Goal: Task Accomplishment & Management: Use online tool/utility

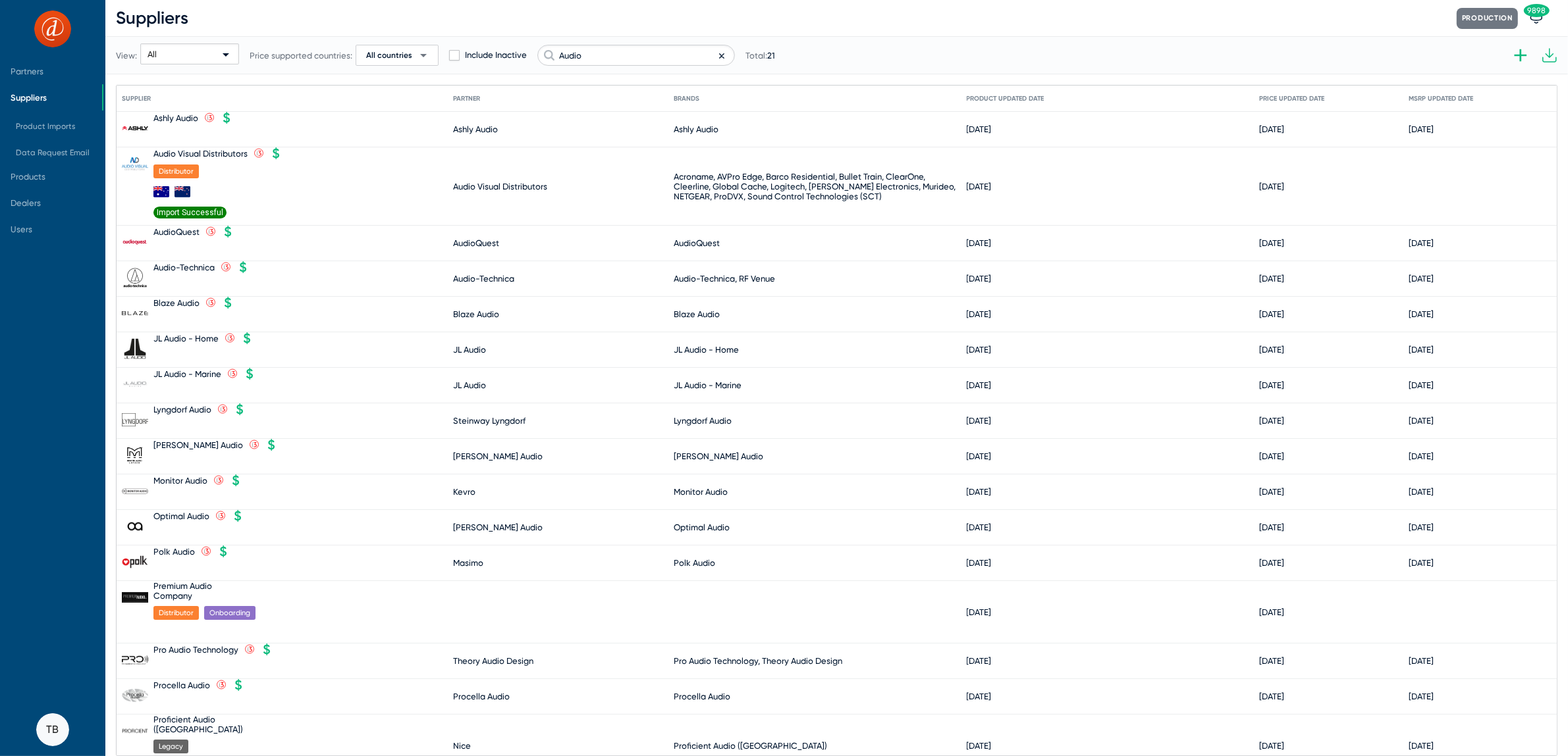
click at [613, 66] on div "View: All Price supported countries: All countries arrow_drop_down Include Inac…" at bounding box center [446, 55] width 659 height 65
click at [613, 52] on input "Audio" at bounding box center [635, 55] width 197 height 21
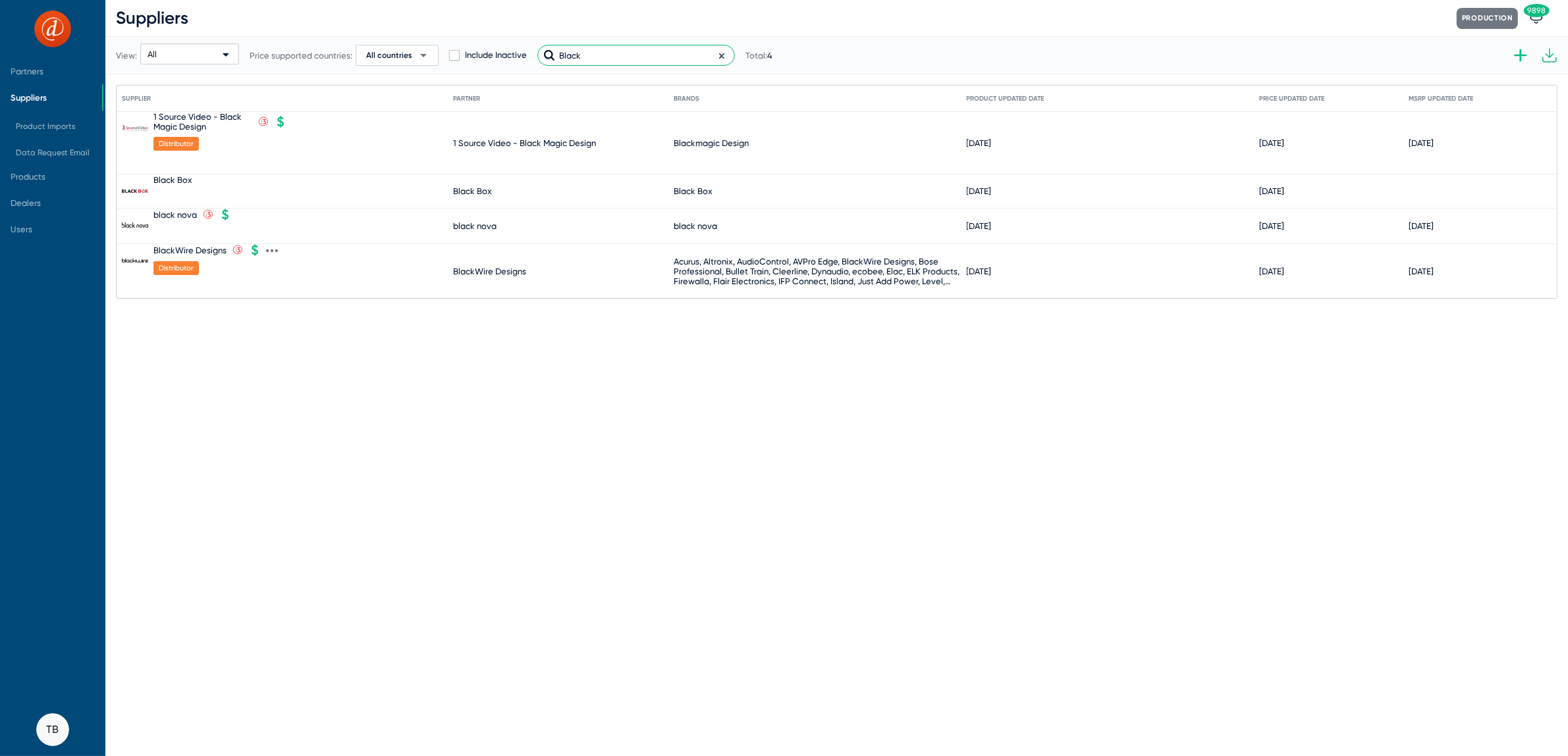
type input "Black"
click at [208, 251] on div "BlackWire Designs" at bounding box center [190, 250] width 73 height 10
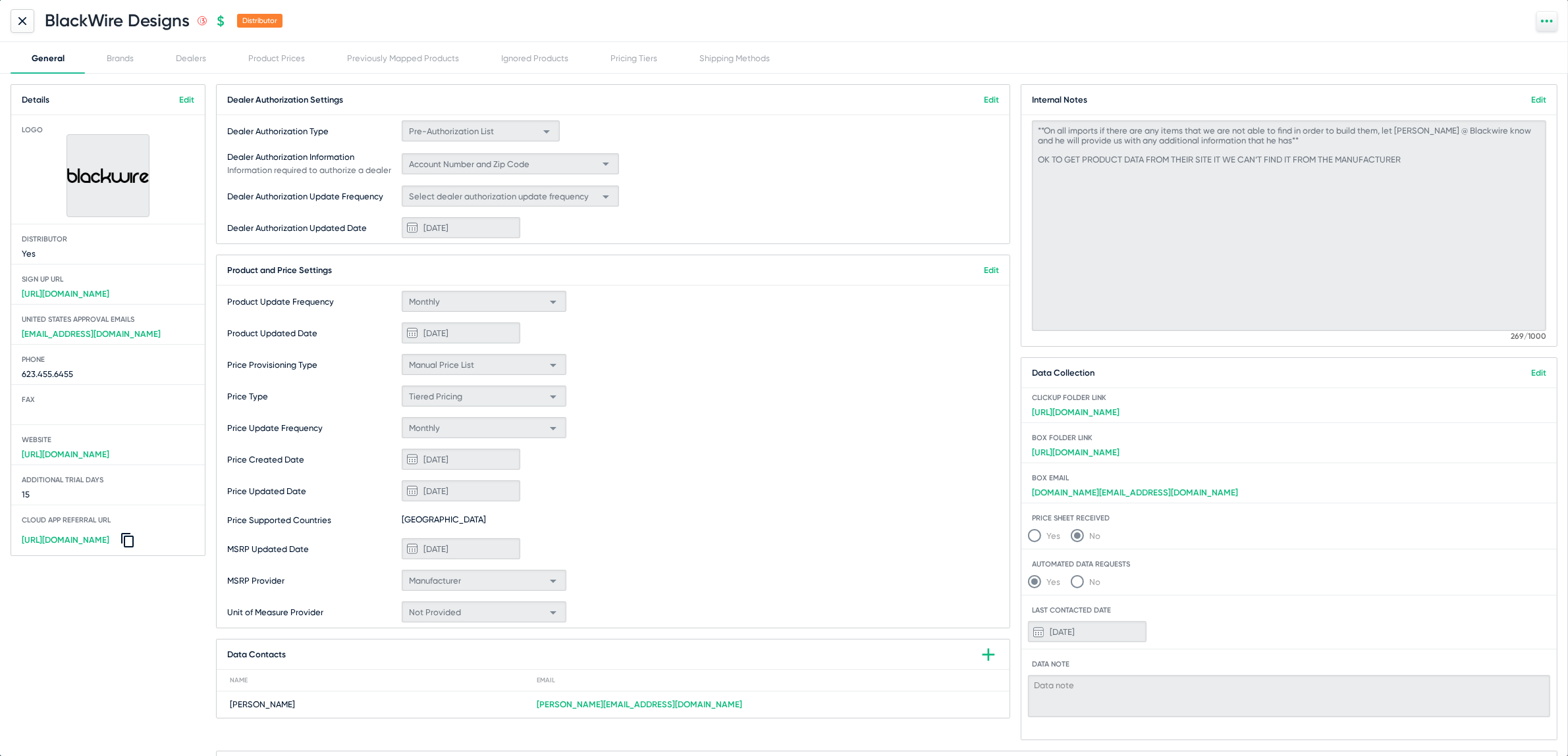
click at [21, 17] on icon at bounding box center [22, 21] width 8 height 8
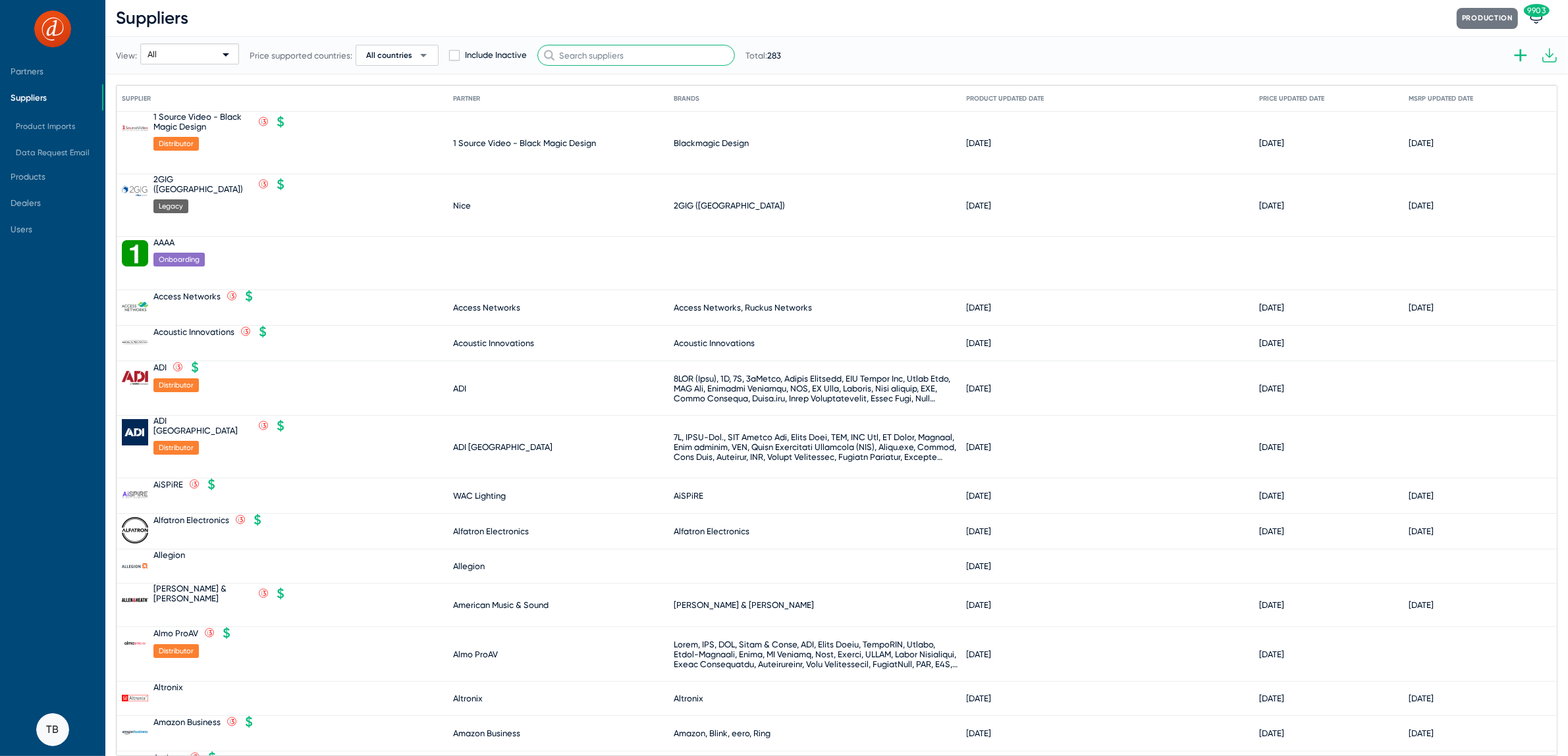
click at [583, 54] on input "text" at bounding box center [635, 55] width 197 height 21
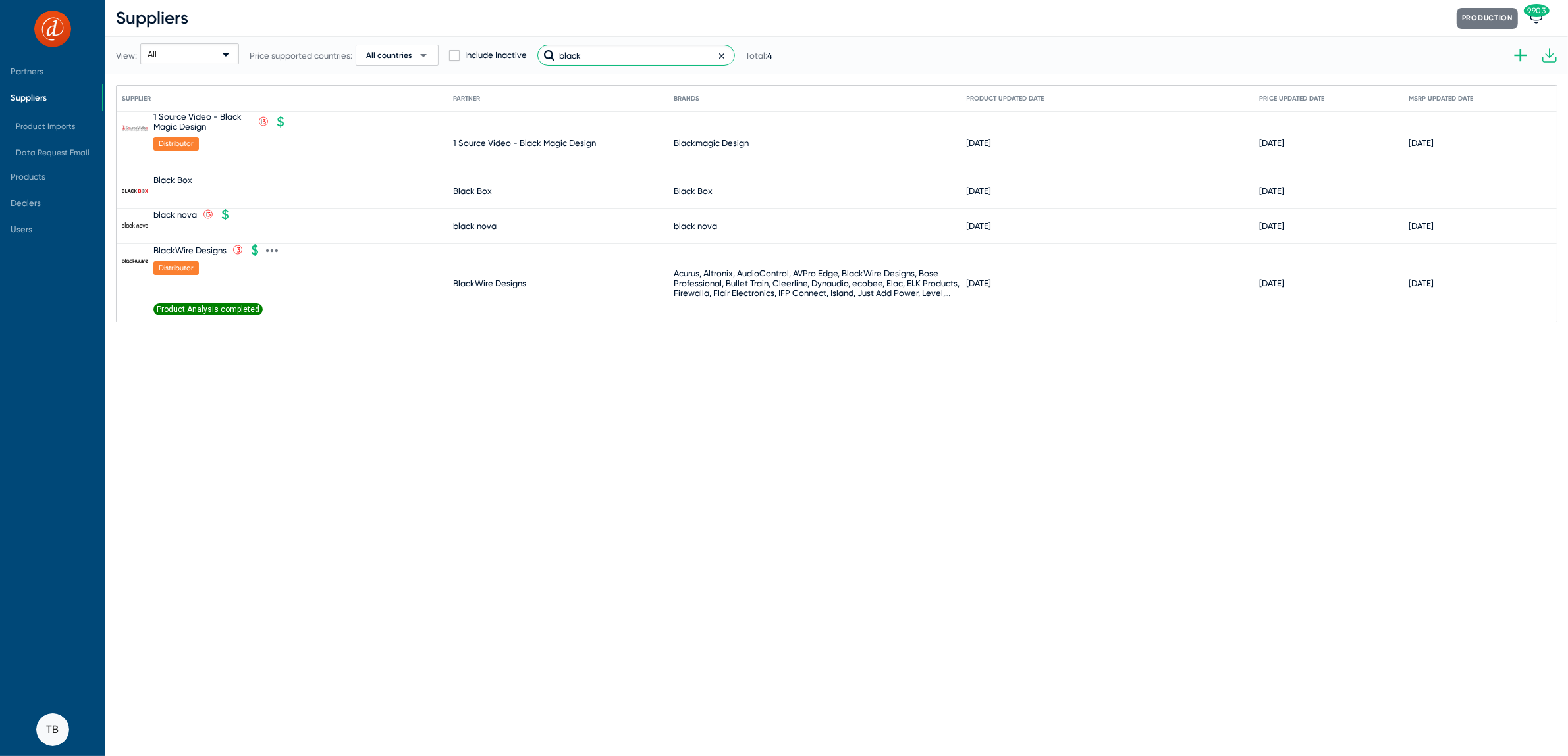
type input "black"
click at [235, 306] on span "Product Analysis completed" at bounding box center [208, 309] width 110 height 11
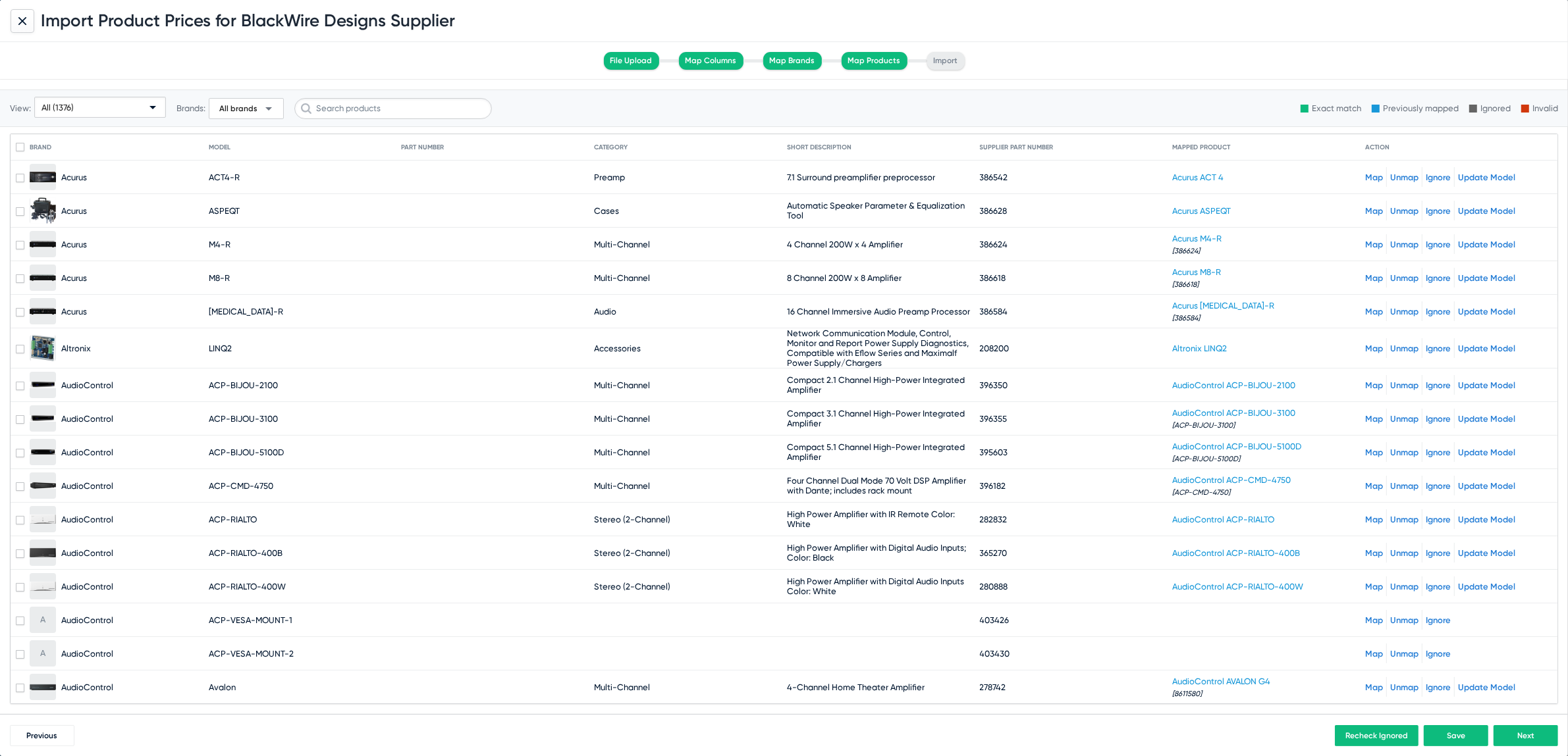
click at [97, 99] on div "All (1376)" at bounding box center [94, 108] width 106 height 21
click at [87, 214] on span "Unmapped (17)" at bounding box center [100, 209] width 126 height 26
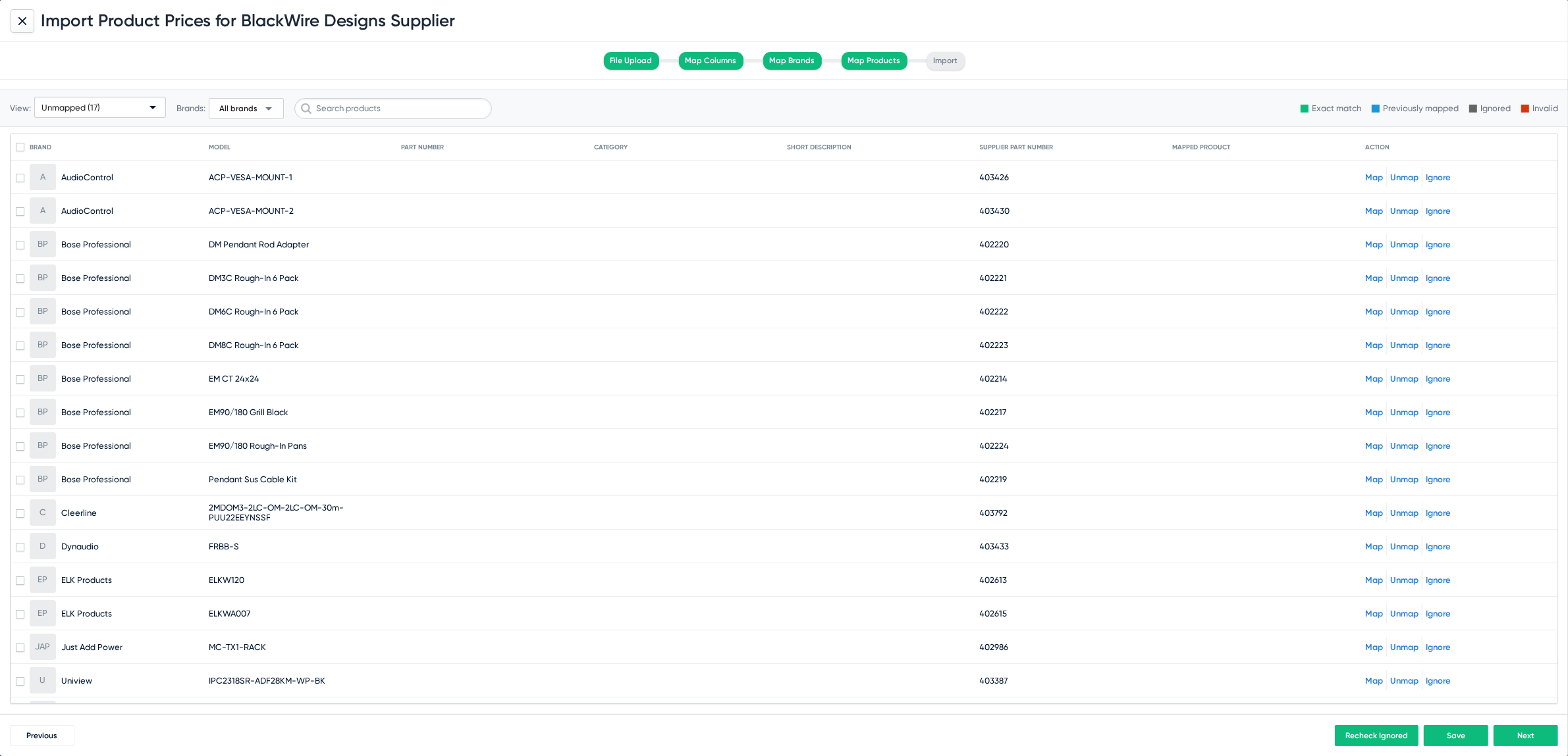
click at [210, 275] on span "DM3C Rough-In 6 Pack" at bounding box center [253, 278] width 90 height 10
copy span "DM3C"
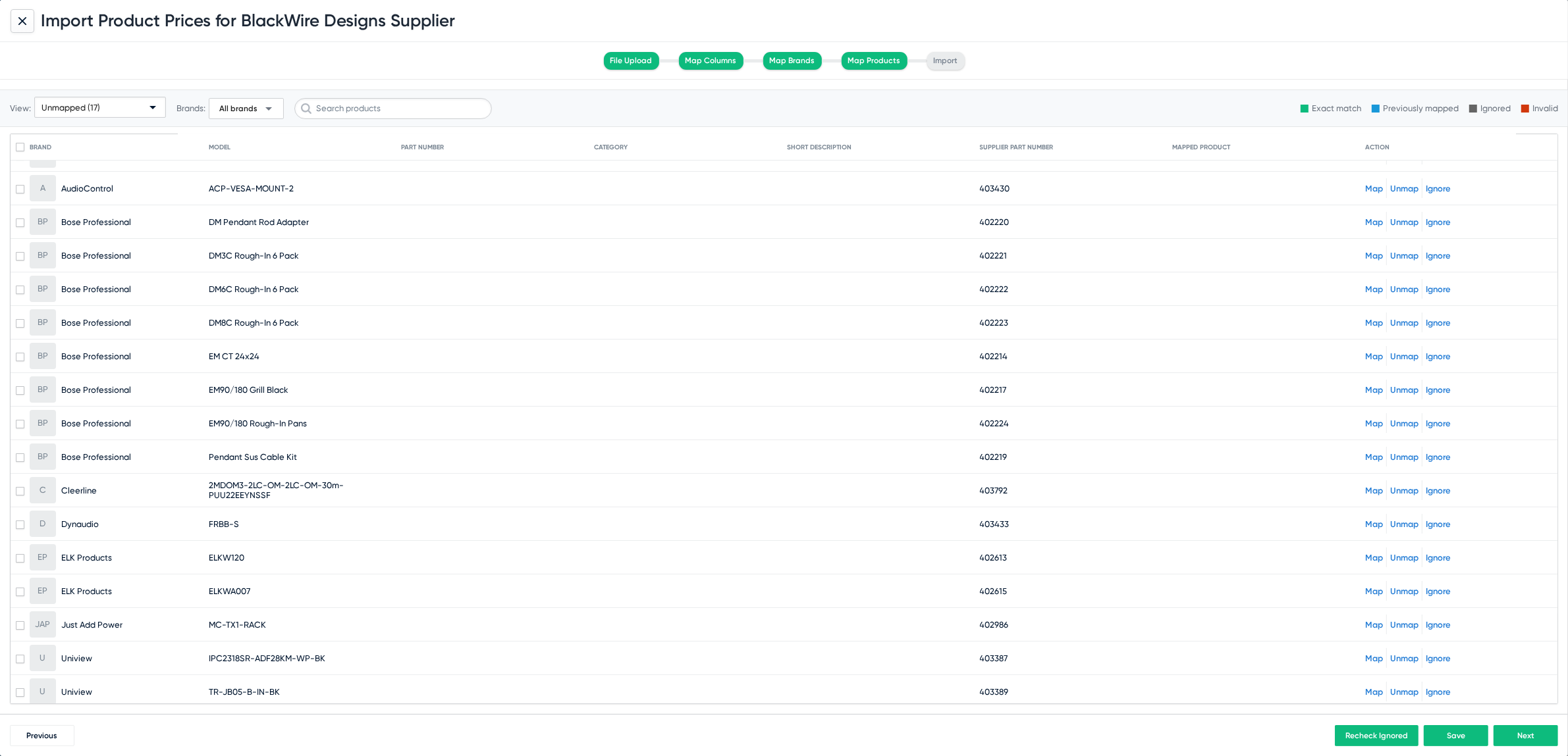
click at [1366, 252] on link "Map" at bounding box center [1374, 255] width 18 height 10
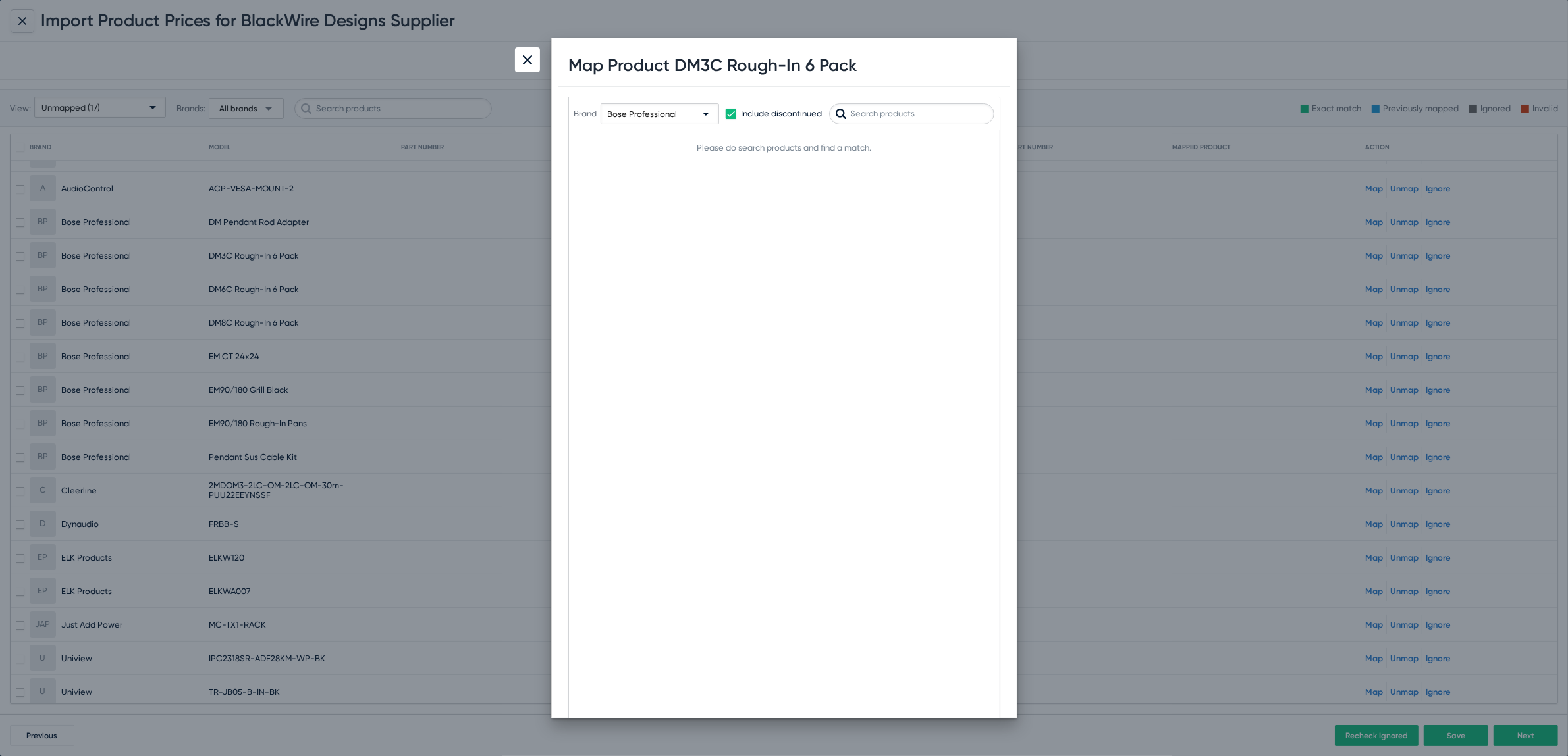
click at [647, 114] on span "Bose Professional" at bounding box center [642, 114] width 70 height 10
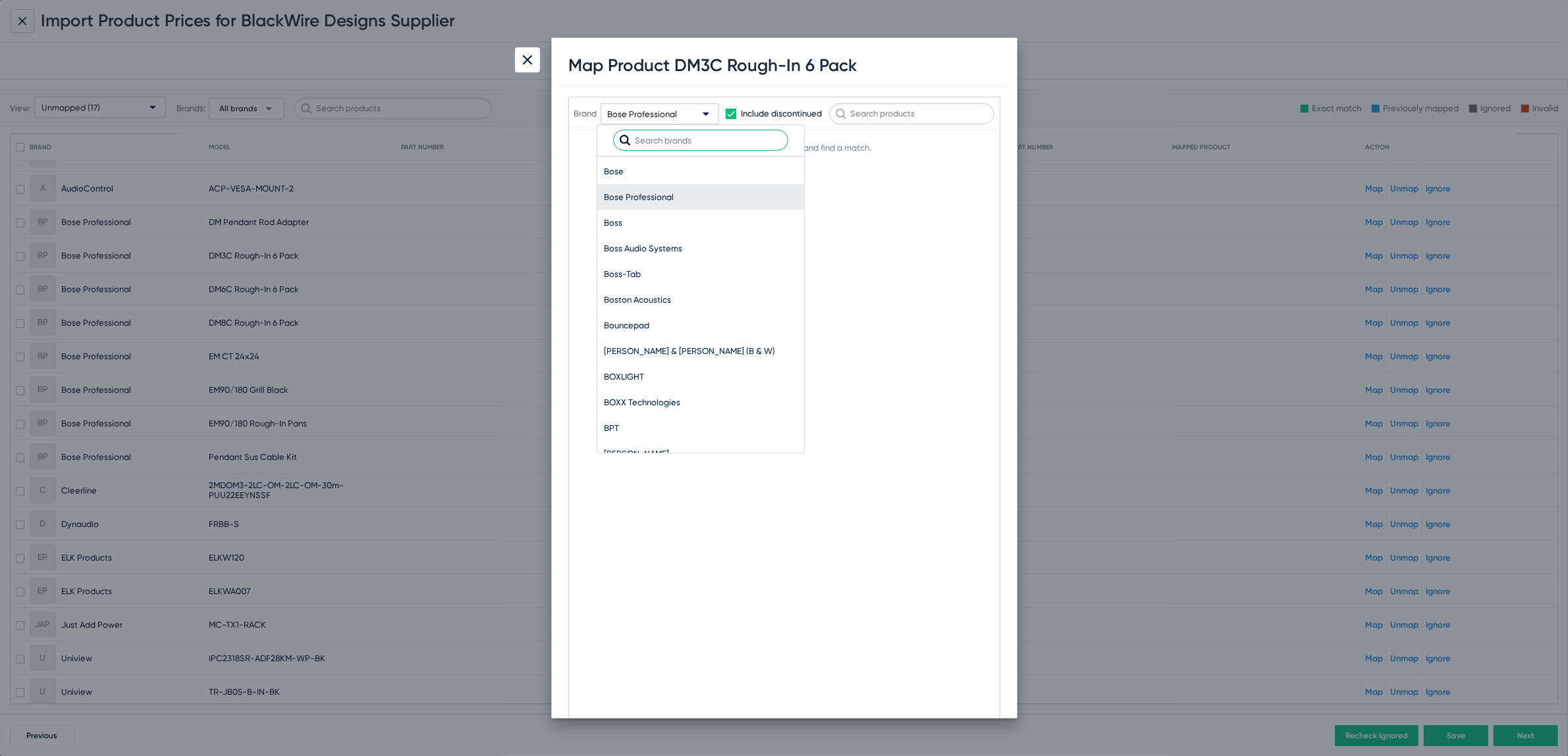
scroll to position [11523, 0]
click at [643, 166] on span "Bose" at bounding box center [700, 171] width 193 height 26
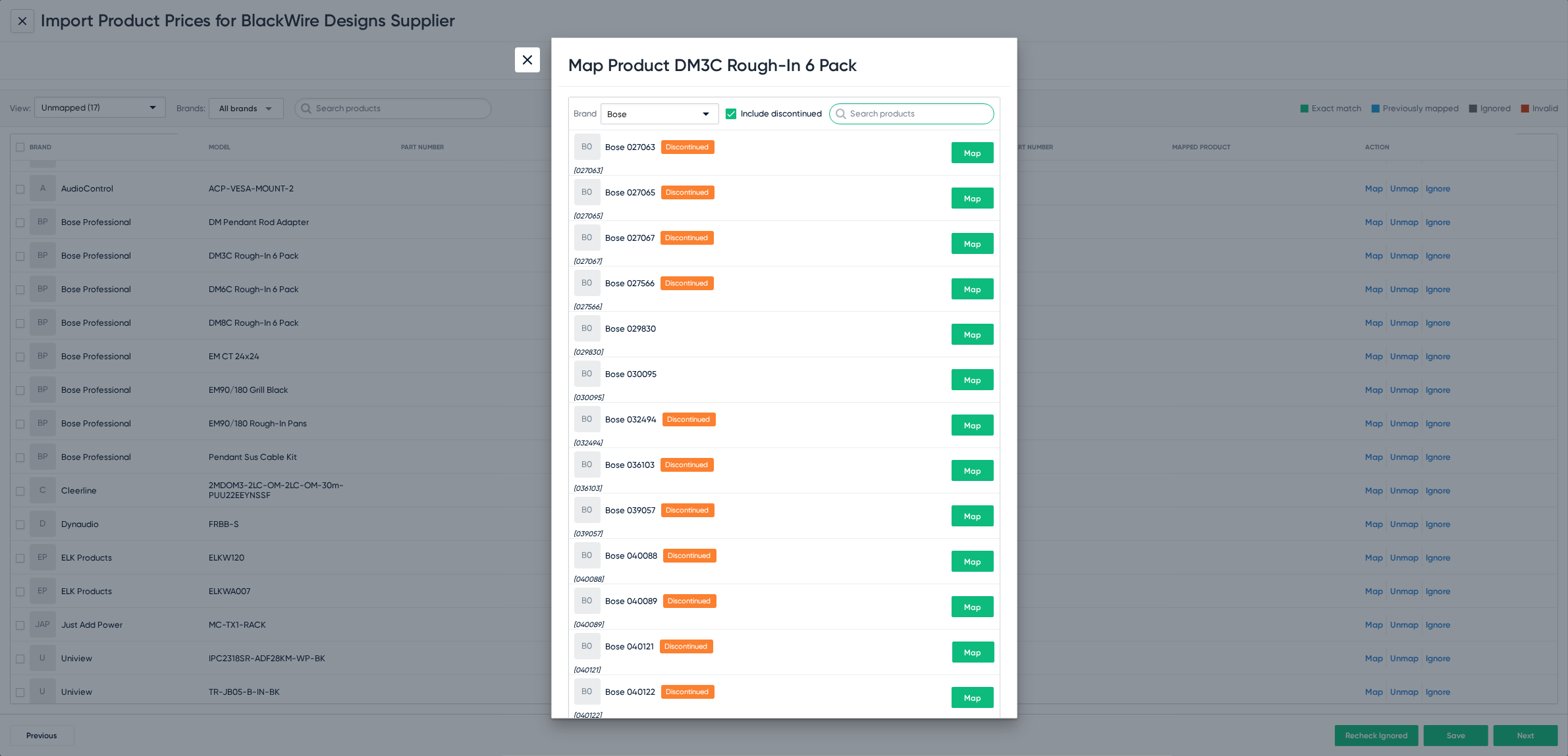
click at [882, 114] on input "text" at bounding box center [912, 114] width 166 height 21
paste input "DM3C"
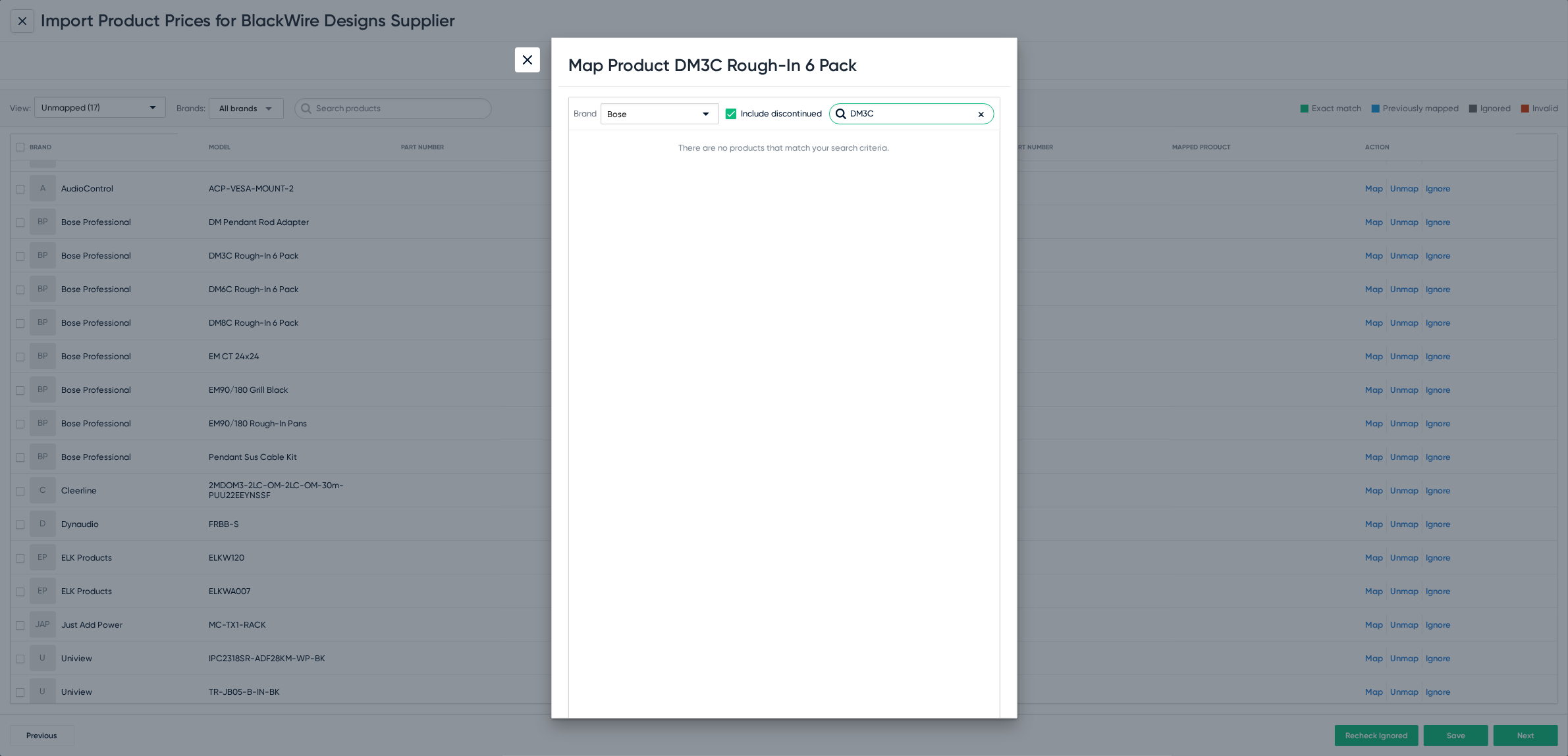
drag, startPoint x: 919, startPoint y: 112, endPoint x: 720, endPoint y: 72, distance: 203.0
click at [720, 72] on div "Map Product DM3C Rough-In 6 Pack Brand Bose Include discontinued DM3C The below…" at bounding box center [784, 378] width 452 height 666
type input "829719*"
click at [975, 149] on span "Map" at bounding box center [973, 148] width 17 height 10
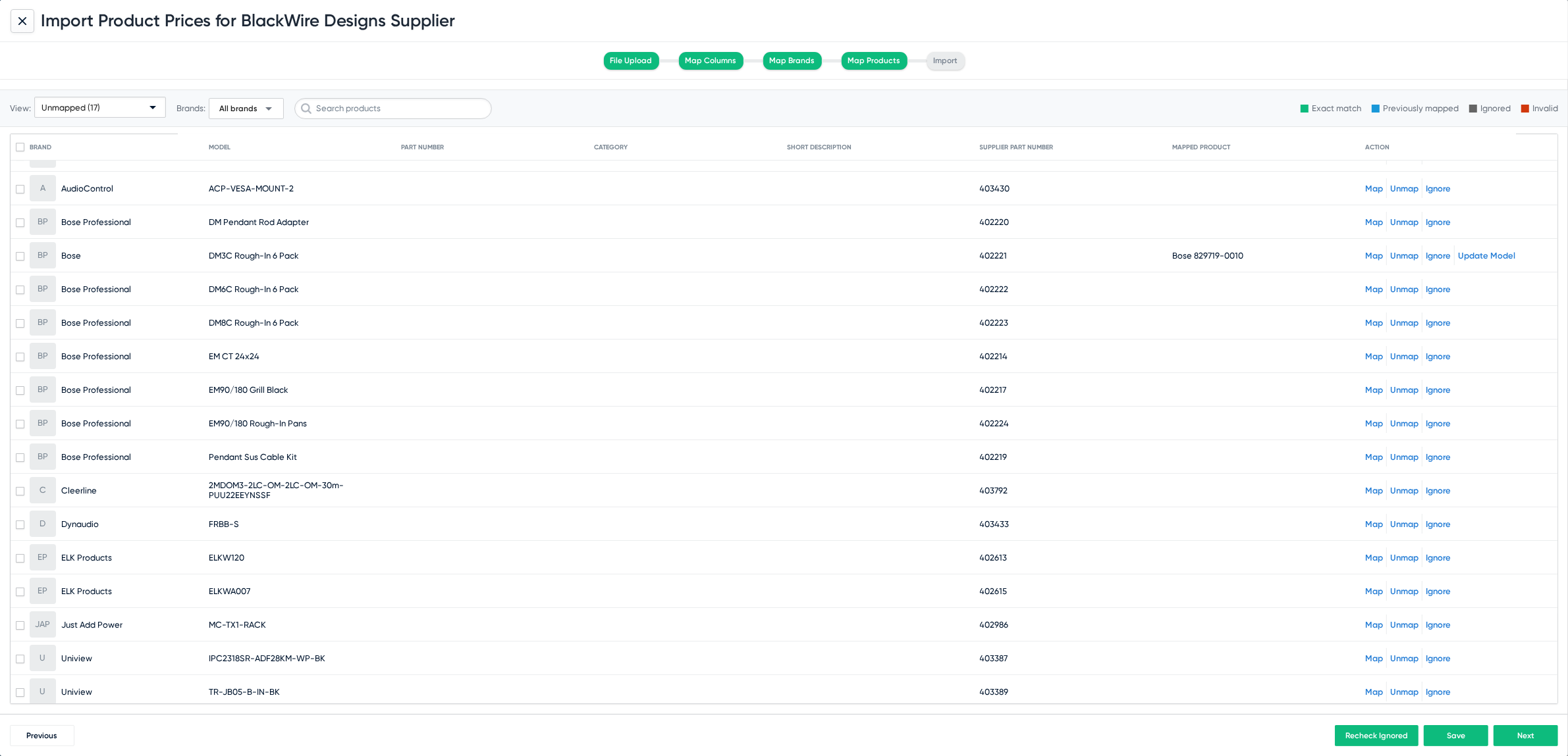
drag, startPoint x: 208, startPoint y: 252, endPoint x: 312, endPoint y: 259, distance: 104.2
click at [312, 259] on mat-cell "DM3C Rough-In 6 Pack" at bounding box center [305, 255] width 193 height 31
copy span "DM3C Rough-In 6 Pack"
drag, startPoint x: 1183, startPoint y: 254, endPoint x: 1241, endPoint y: 254, distance: 58.0
click at [1241, 254] on mat-cell "Bose 829719-0010" at bounding box center [1268, 255] width 193 height 31
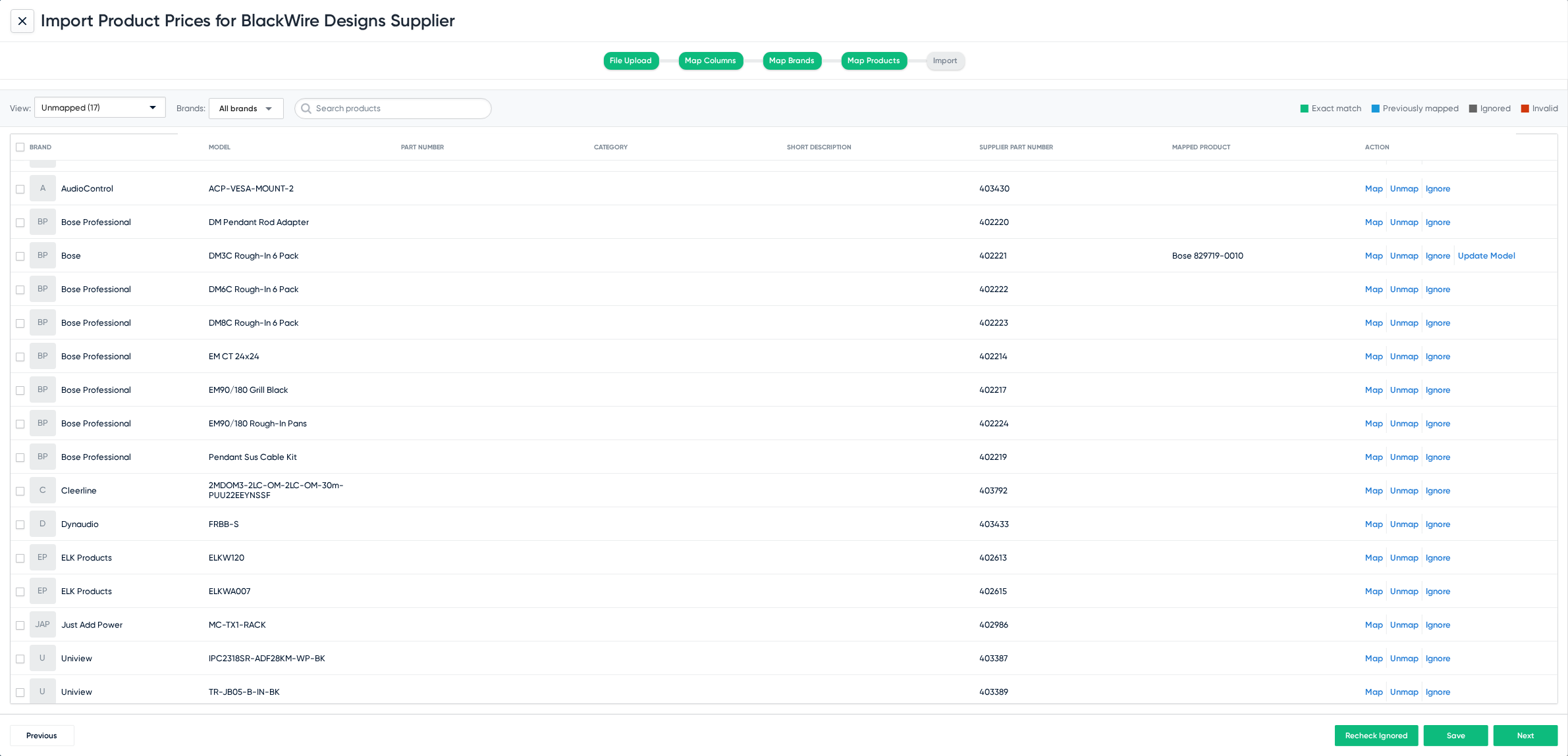
copy span "829719-0010"
click at [1366, 487] on link "Map" at bounding box center [1374, 490] width 18 height 10
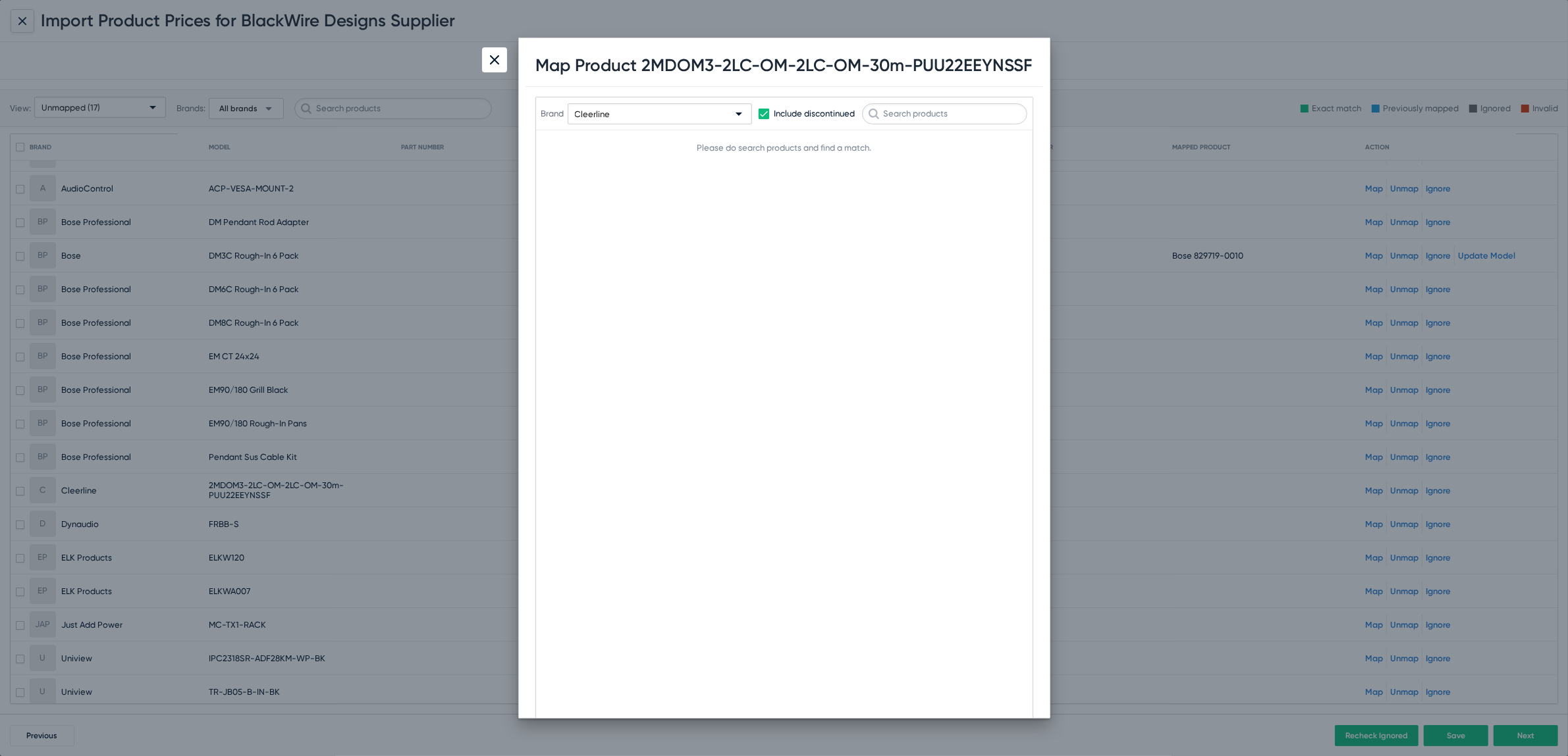
click at [498, 56] on div at bounding box center [494, 60] width 25 height 25
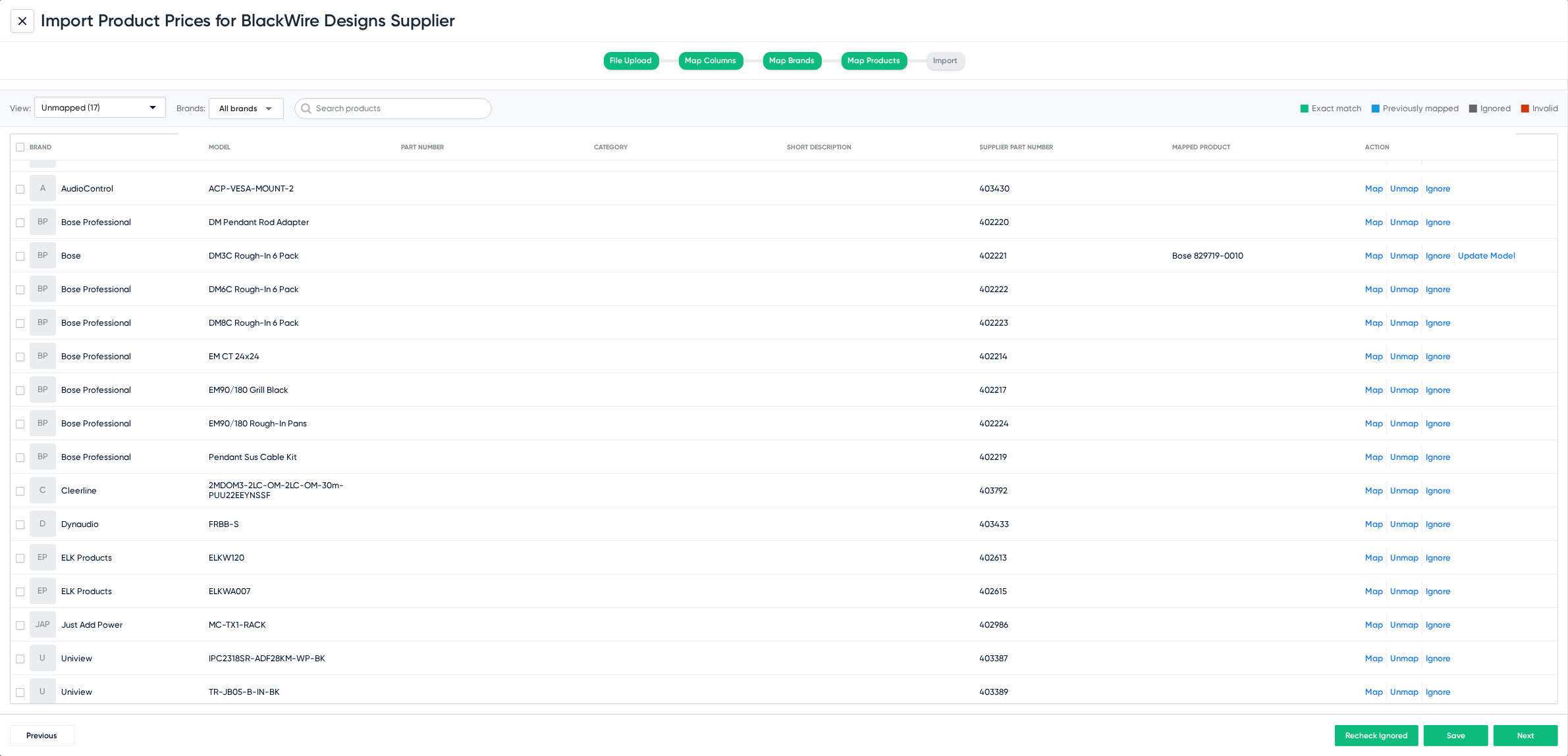
scroll to position [0, 0]
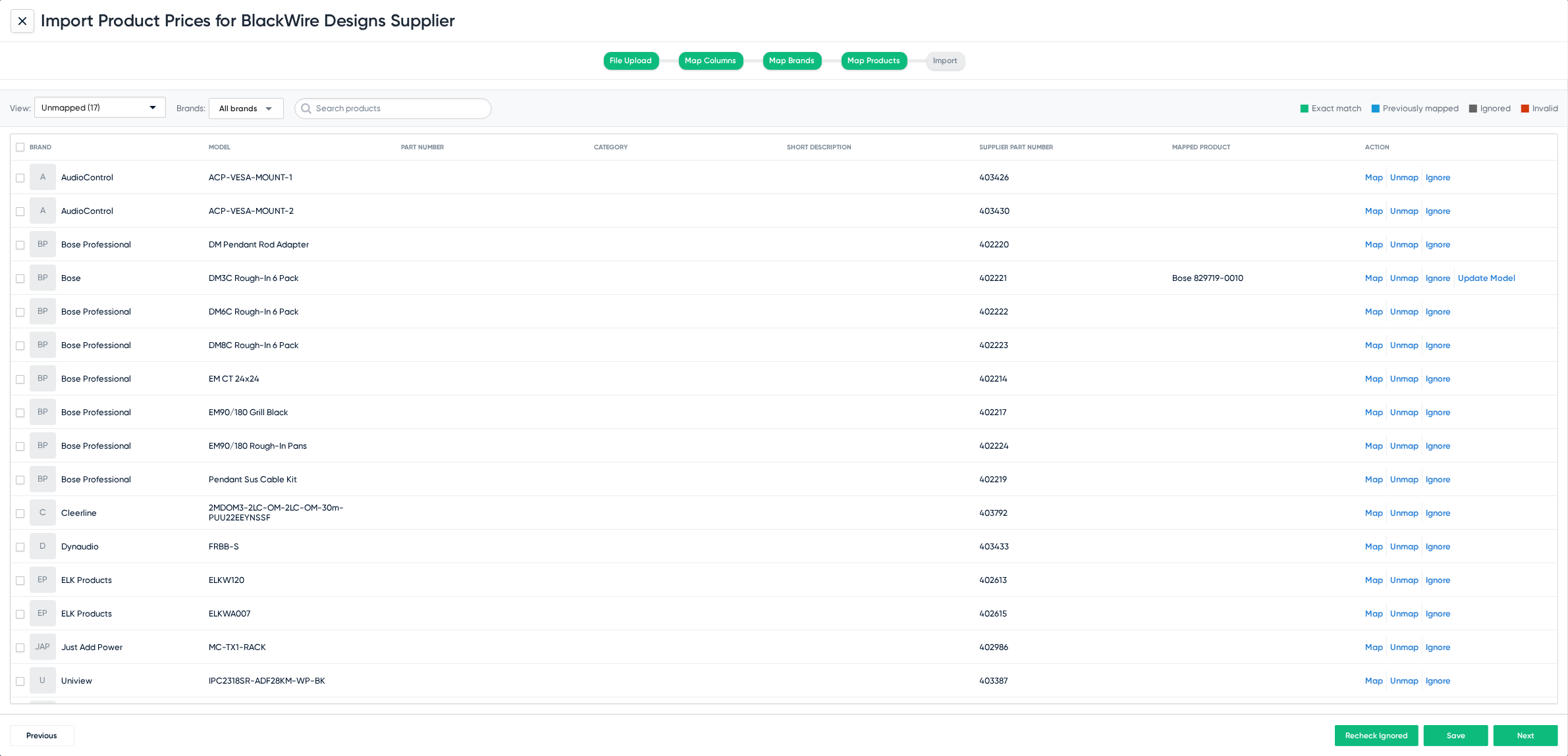
click at [1368, 177] on link "Map" at bounding box center [1374, 177] width 18 height 10
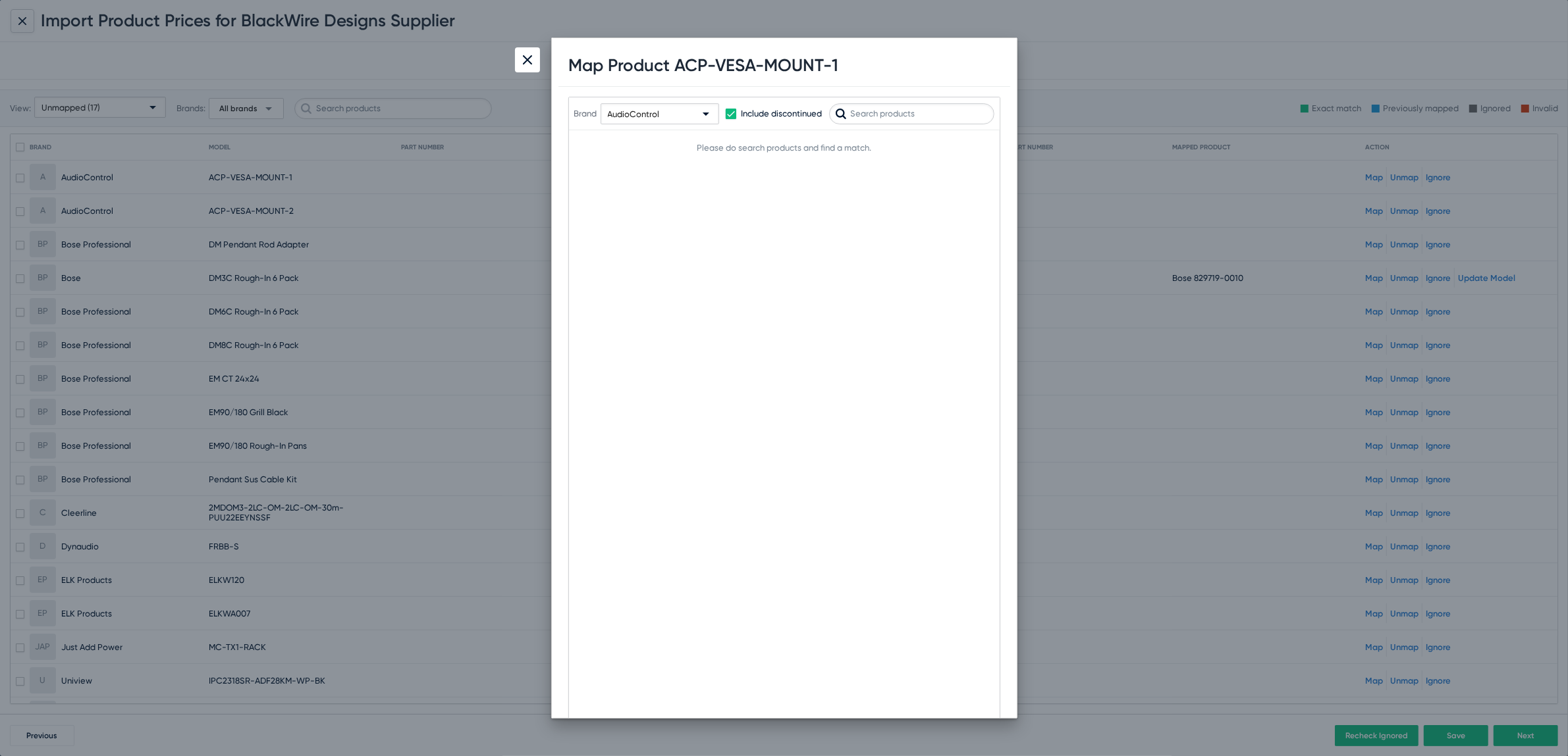
click at [910, 113] on input "text" at bounding box center [912, 114] width 166 height 21
type input "VESA"
click at [275, 168] on div at bounding box center [784, 378] width 1568 height 756
click at [523, 61] on img at bounding box center [528, 60] width 10 height 10
click at [523, 61] on div "File Upload Map Columns Map Brands Map Products Import" at bounding box center [784, 60] width 1568 height 37
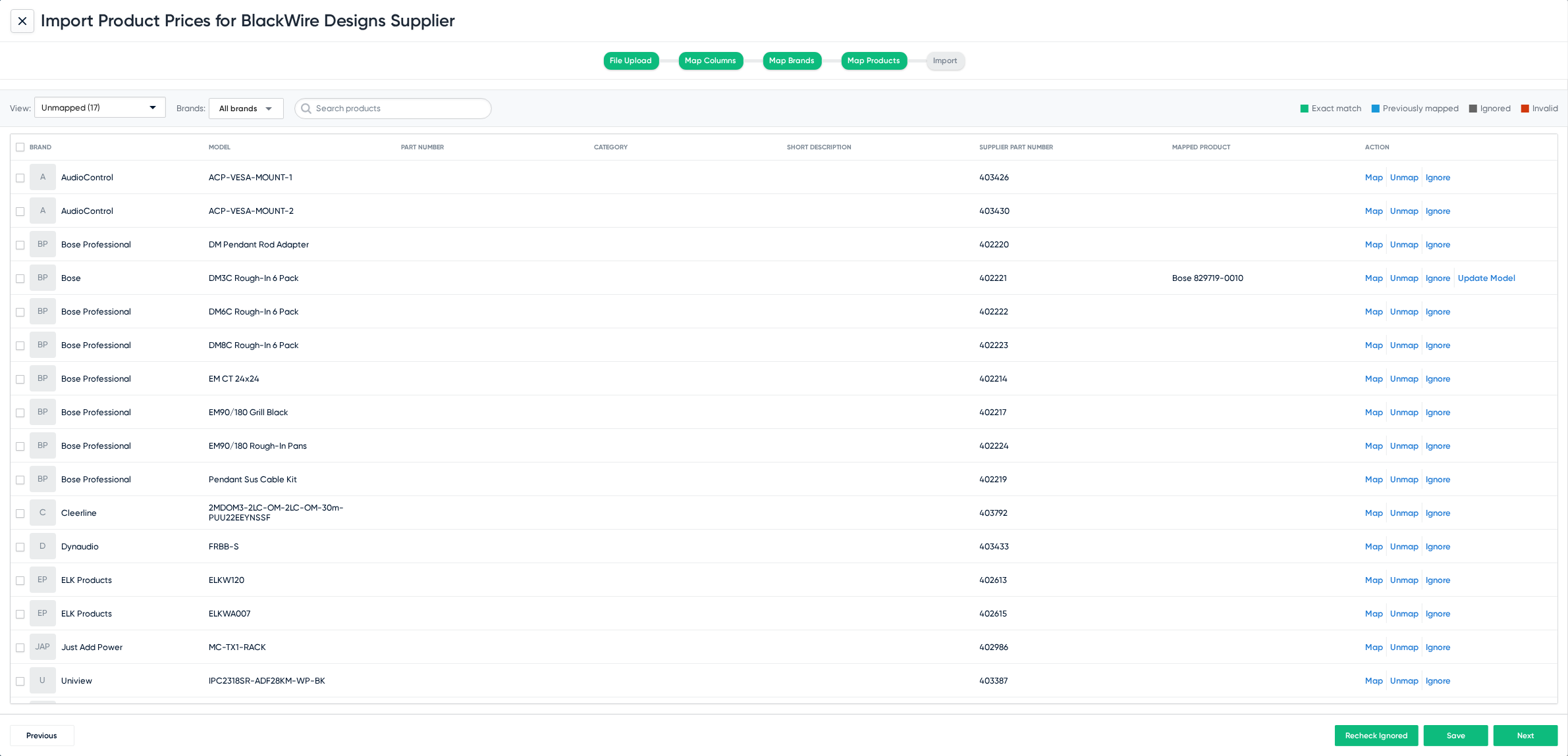
drag, startPoint x: 208, startPoint y: 177, endPoint x: 357, endPoint y: 176, distance: 149.0
click at [357, 176] on mat-cell "ACP-VESA-MOUNT-1" at bounding box center [305, 176] width 193 height 31
copy span "ACP-VESA-MOUNT-1"
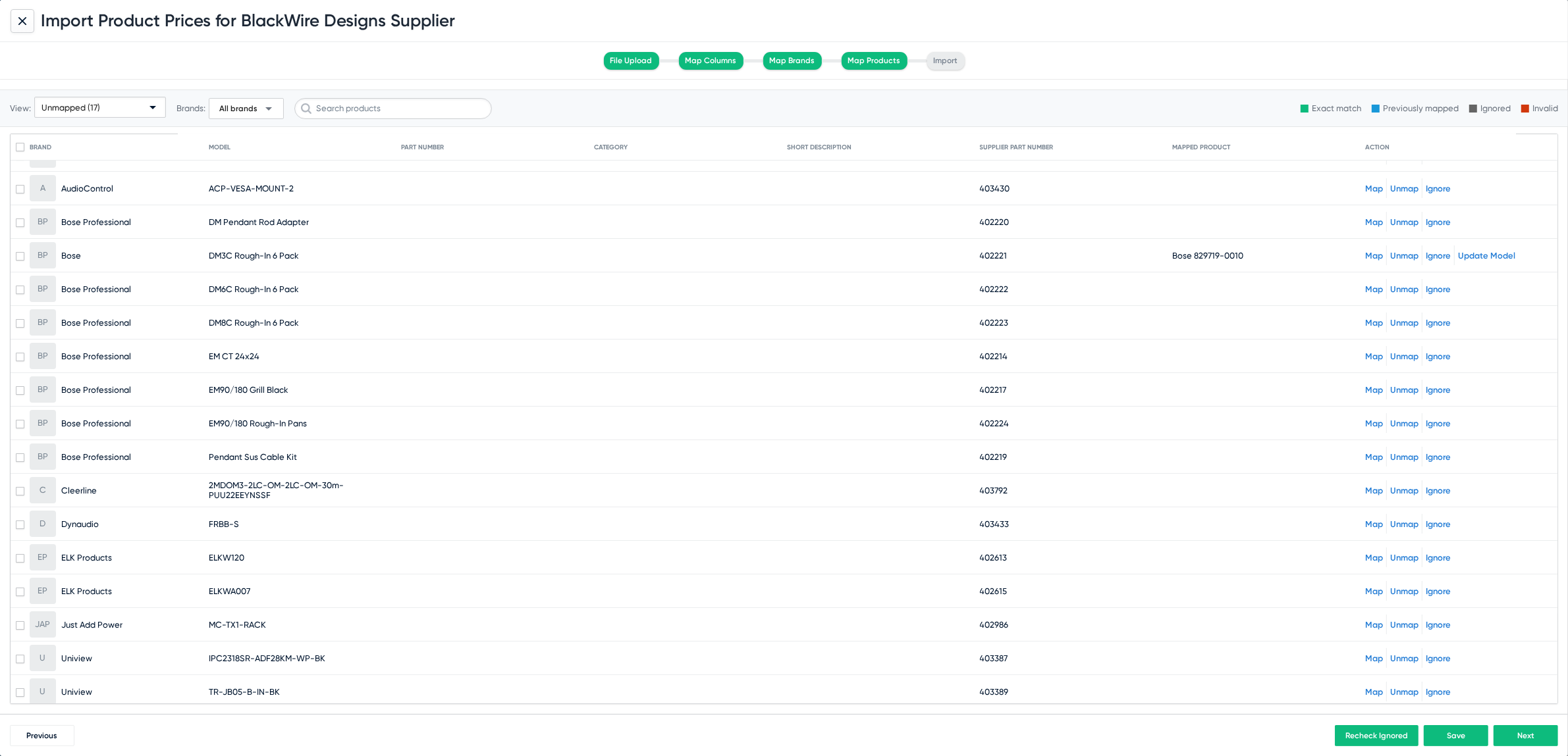
click at [1370, 557] on link "Map" at bounding box center [1374, 558] width 18 height 10
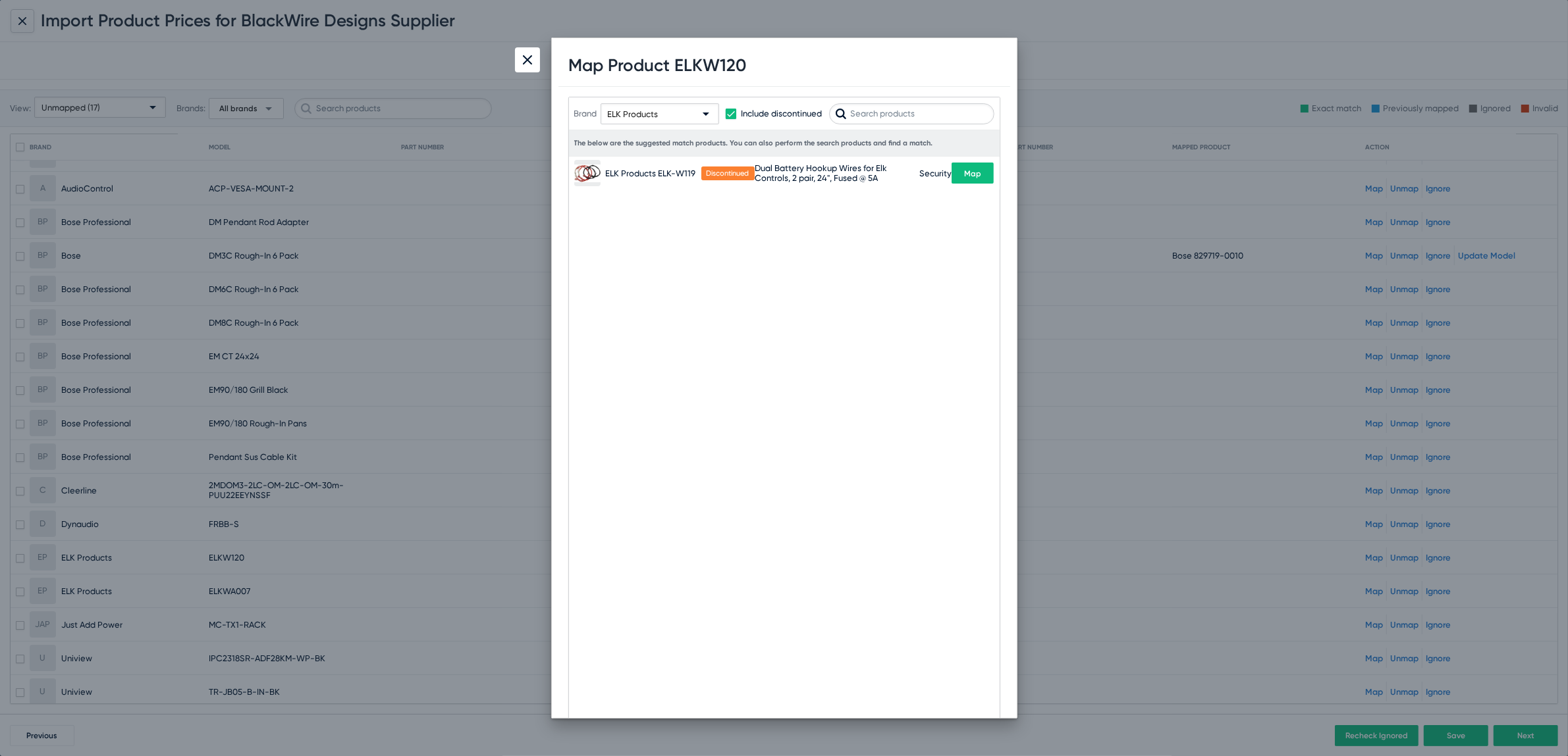
click at [872, 119] on input "text" at bounding box center [912, 114] width 166 height 21
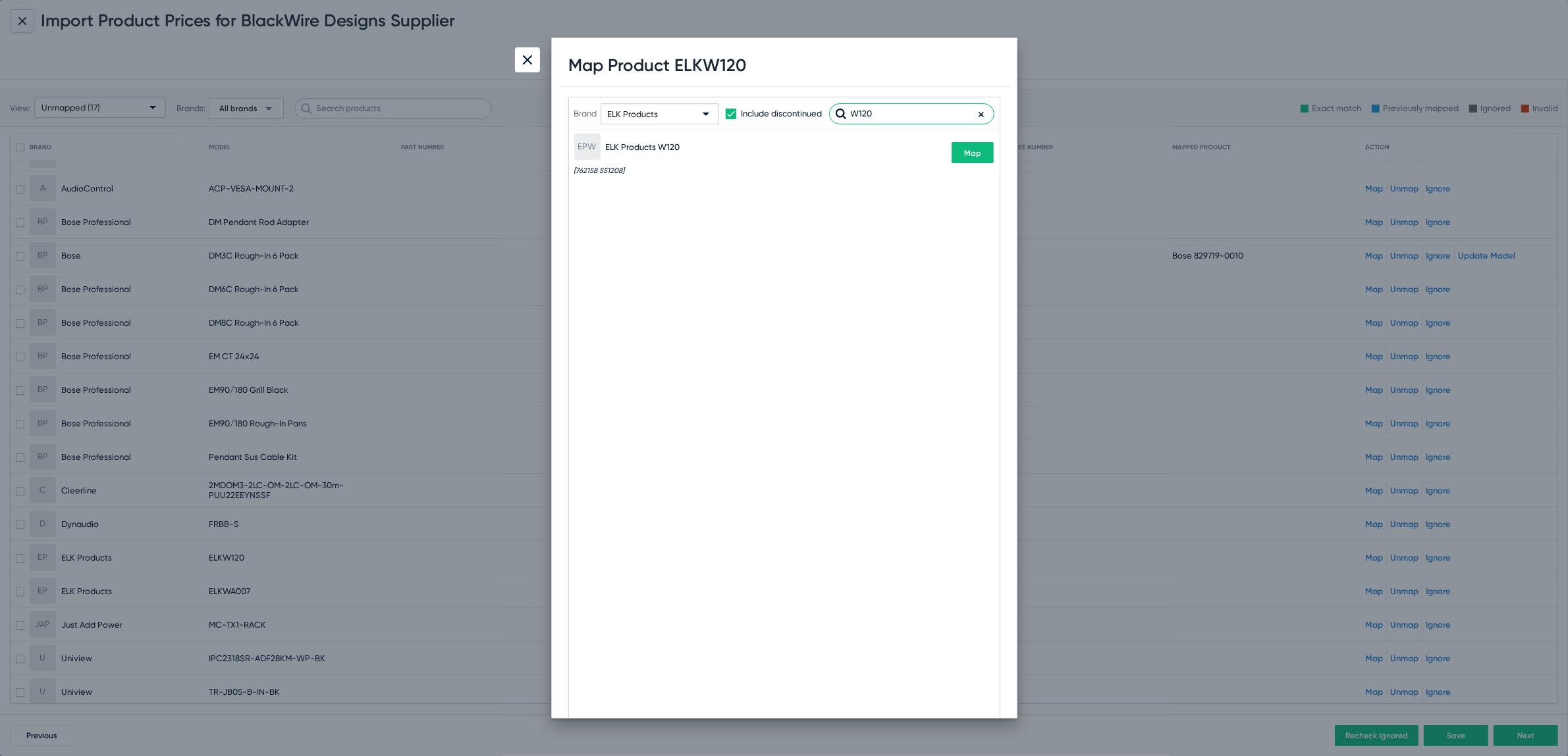
drag, startPoint x: 928, startPoint y: 106, endPoint x: 763, endPoint y: 103, distance: 165.0
click at [767, 104] on div "Brand ELK Products Include discontinued W120" at bounding box center [784, 114] width 420 height 65
click at [856, 114] on input "W120" at bounding box center [912, 114] width 166 height 21
drag, startPoint x: 886, startPoint y: 112, endPoint x: 752, endPoint y: 83, distance: 137.1
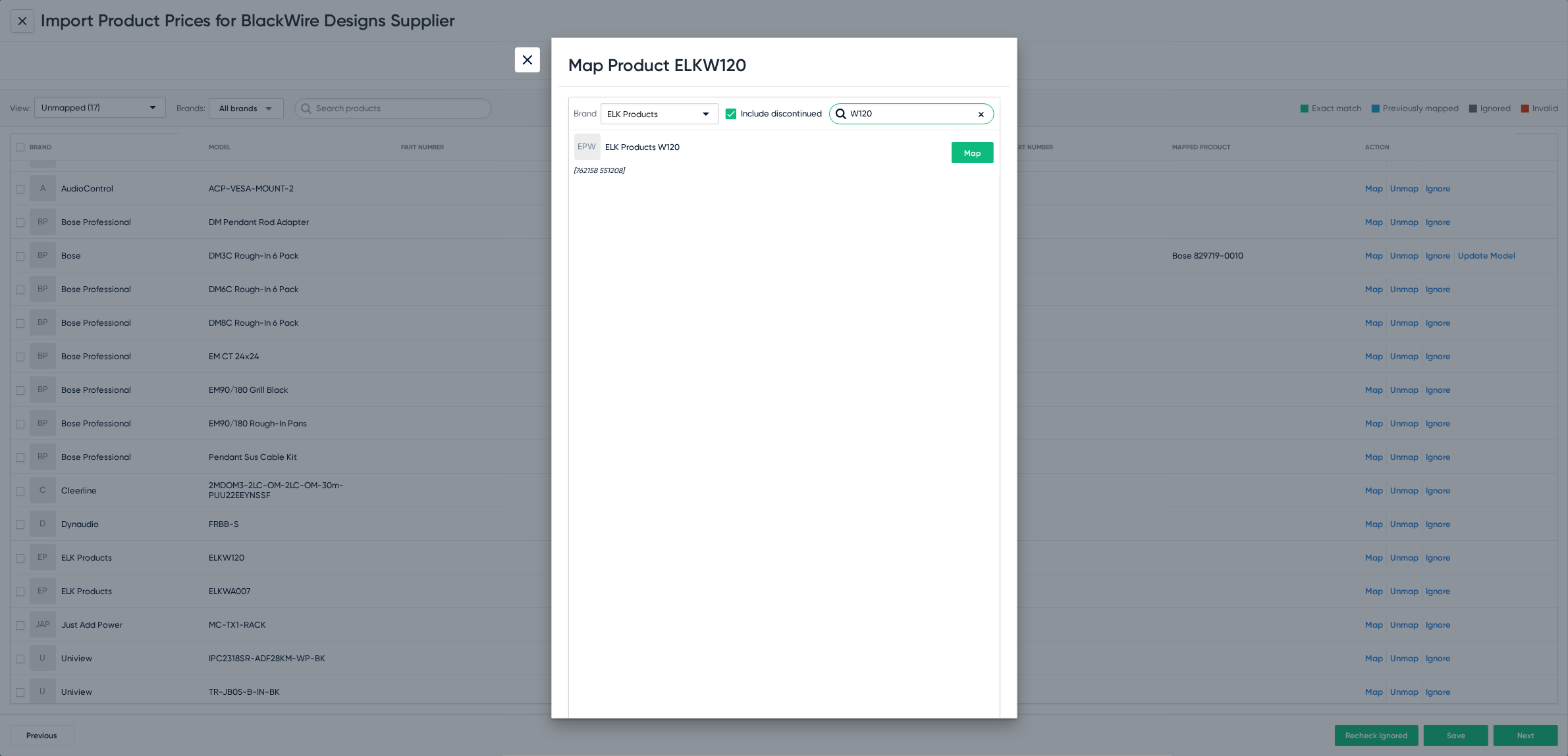
click at [752, 83] on div "Map Product ELKW120 Brand ELK Products Include discontinued W120 The below are …" at bounding box center [784, 378] width 452 height 666
type input "a007"
click at [533, 64] on div at bounding box center [528, 60] width 25 height 25
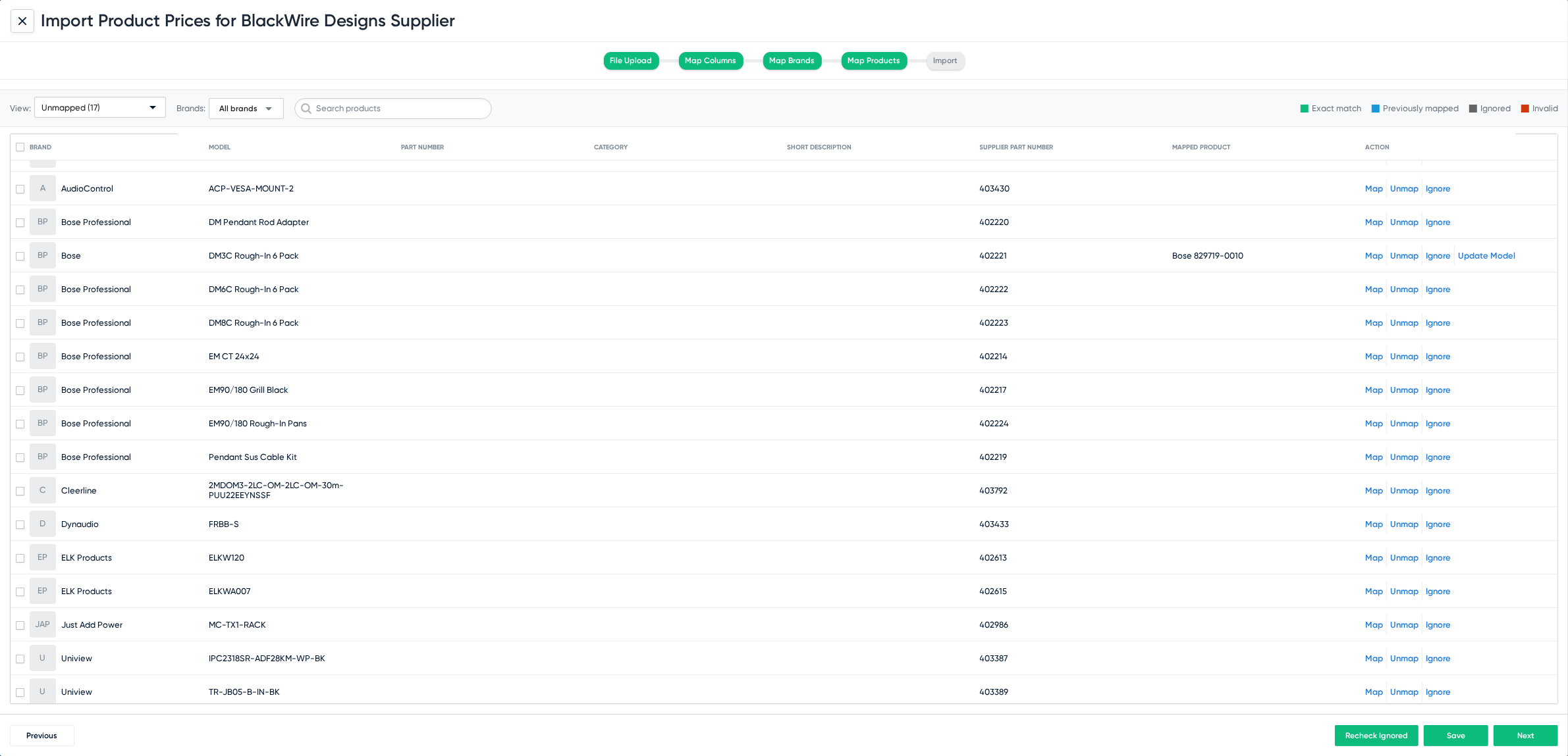
click at [230, 653] on span "IPC2318SR-ADF28KM-WP-BK" at bounding box center [267, 658] width 116 height 10
copy span "IPC2318SR"
click at [316, 668] on mat-cell "IPC2318SR-ADF28KM-WP-BK" at bounding box center [305, 658] width 193 height 31
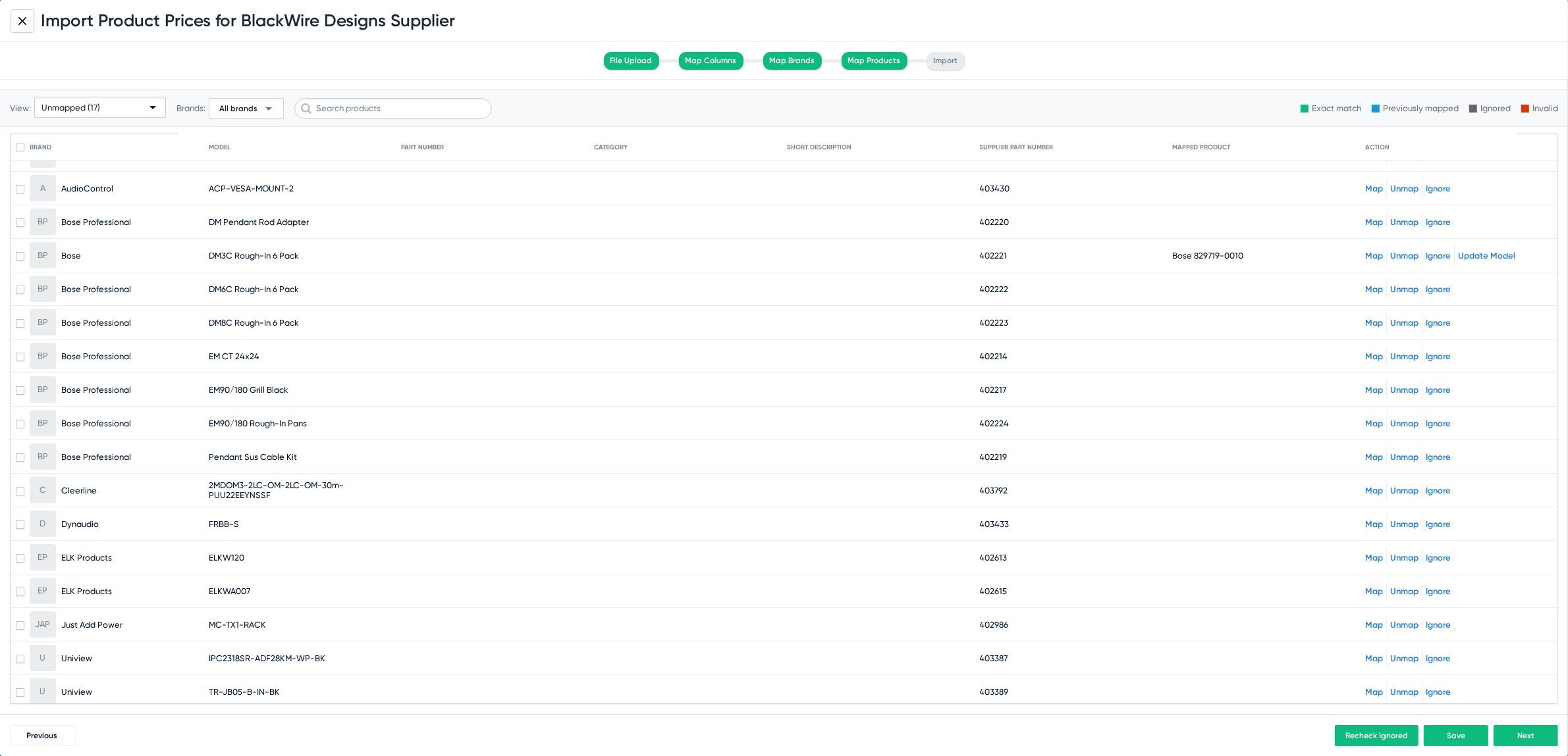
drag, startPoint x: 211, startPoint y: 654, endPoint x: 304, endPoint y: 650, distance: 93.1
click at [304, 653] on span "IPC2318SR-ADF28KM-WP-BK" at bounding box center [267, 658] width 116 height 10
drag, startPoint x: 204, startPoint y: 689, endPoint x: 252, endPoint y: 687, distance: 48.0
click at [252, 687] on mat-row "U Uniview TR-JB05-B-IN-BK 403389 Map Unmap Ignore" at bounding box center [784, 691] width 1547 height 33
click at [240, 690] on span "TR-JB05-B-IN-BK" at bounding box center [244, 692] width 71 height 10
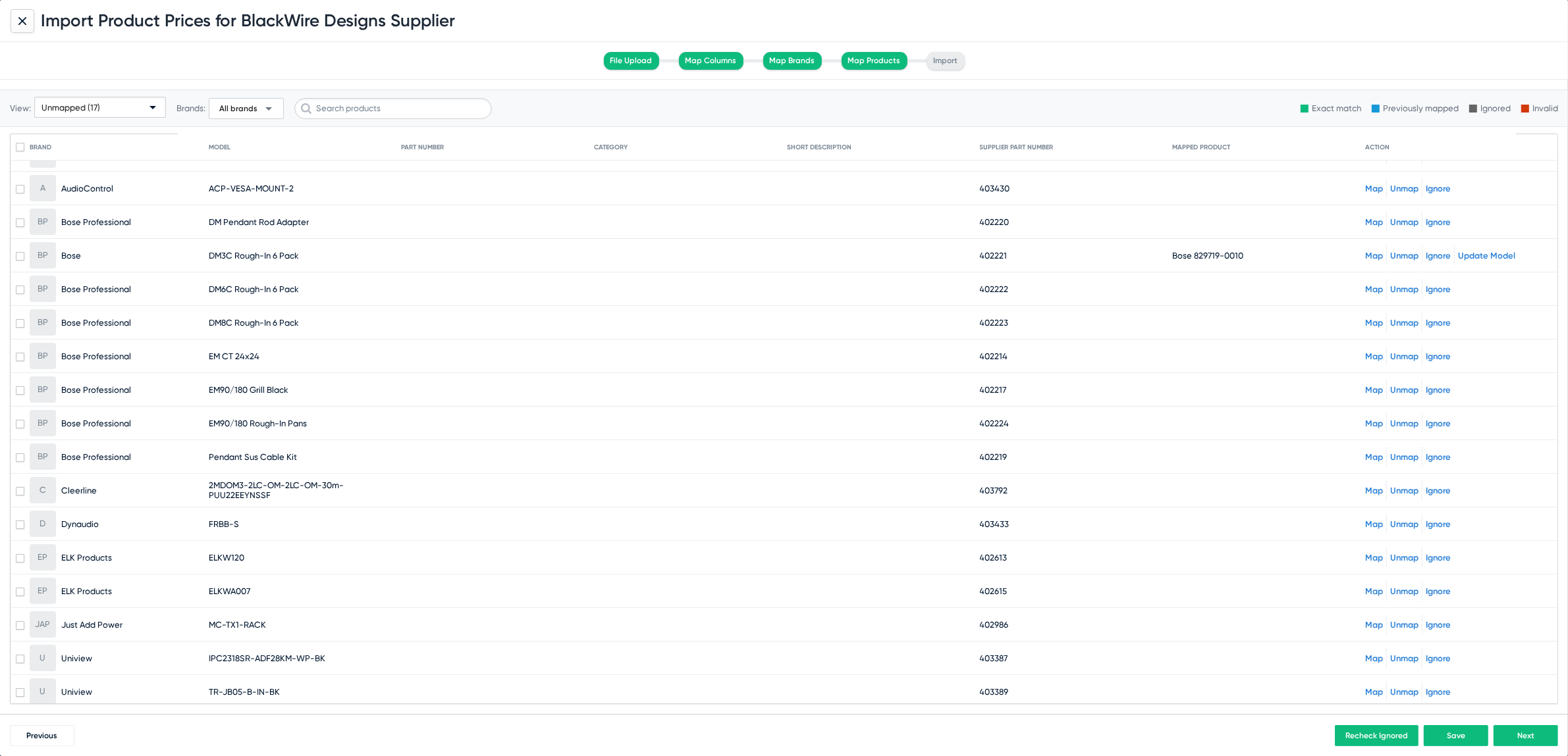
drag, startPoint x: 208, startPoint y: 686, endPoint x: 263, endPoint y: 684, distance: 55.0
click at [263, 687] on span "TR-JB05-B-IN-BK" at bounding box center [244, 692] width 71 height 10
copy span "TR-JB05-B-IN"
click at [221, 482] on span "2MDOM3-2LC-OM-2LC-OM-30m-PUU22EEYNSSF" at bounding box center [302, 490] width 187 height 20
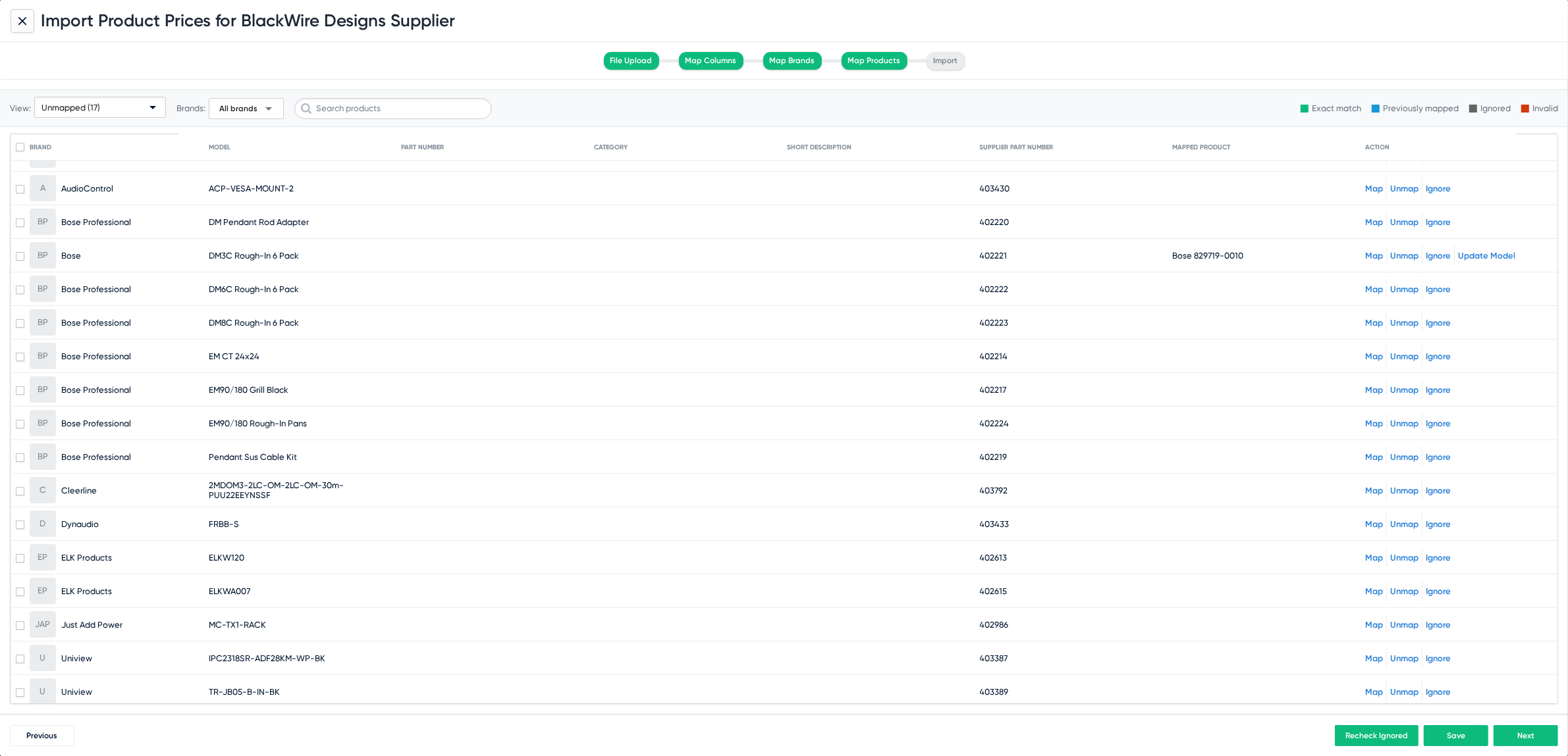
click at [254, 487] on span "2MDOM3-2LC-OM-2LC-OM-30m-PUU22EEYNSSF" at bounding box center [302, 490] width 187 height 20
drag, startPoint x: 205, startPoint y: 484, endPoint x: 291, endPoint y: 495, distance: 86.7
click at [291, 495] on mat-row "C Cleerline 2MDOM3-2LC-OM-2LC-OM-30m-PUU22EEYNSSF 403792 Map Unmap Ignore" at bounding box center [784, 490] width 1547 height 33
copy mat-row "2MDOM3-2LC-OM-2LC-OM-30m-PUU22EEYNSSF"
click at [226, 481] on span "2MDOM3-2LC-OM-2LC-OM-30m-PUU22EEYNSSF" at bounding box center [302, 490] width 187 height 20
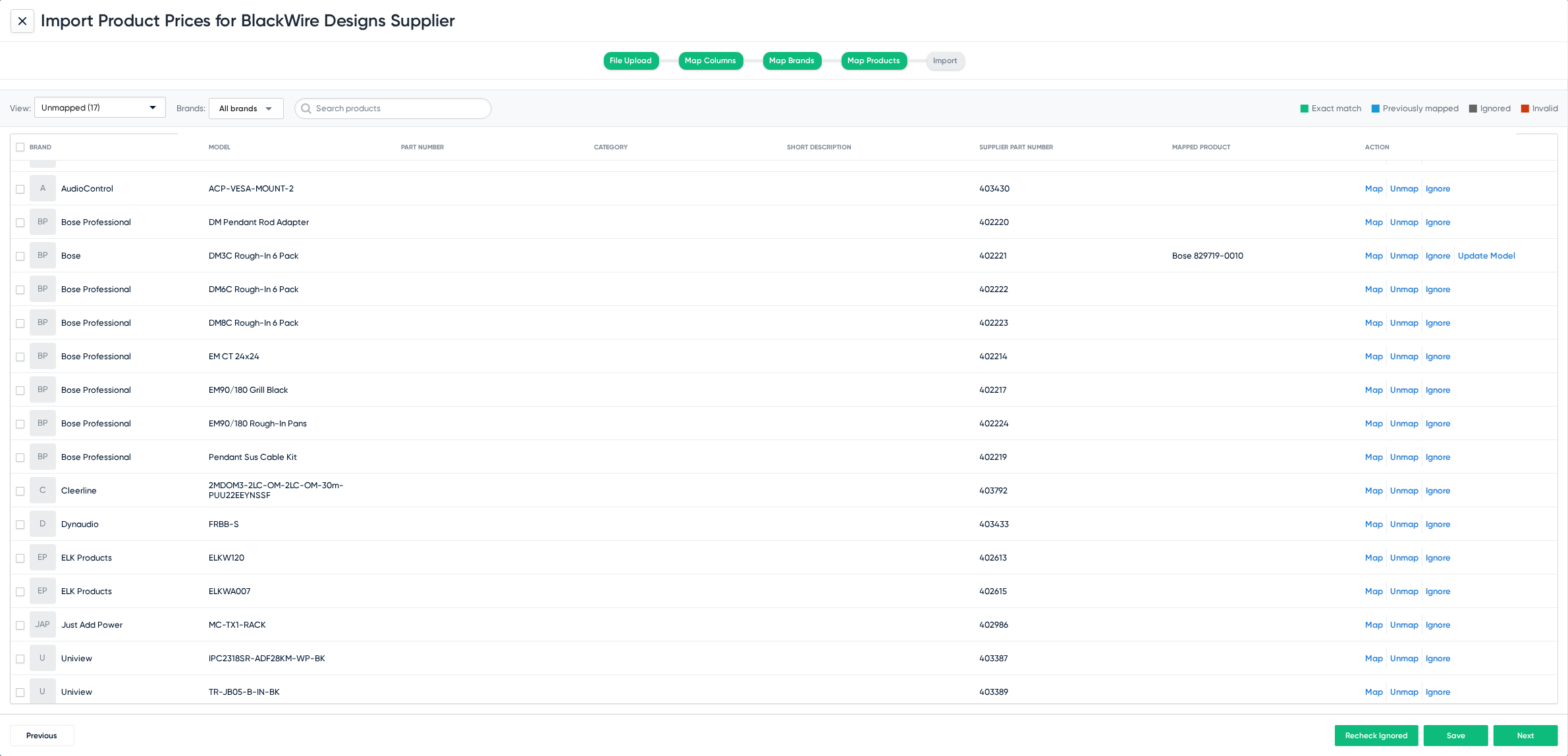
click at [226, 481] on span "2MDOM3-2LC-OM-2LC-OM-30m-PUU22EEYNSSF" at bounding box center [302, 490] width 187 height 20
click at [280, 487] on span "2MDOM3-2LC-OM-2LC-OM-30m-PUU22EEYNSSF" at bounding box center [302, 490] width 187 height 20
drag, startPoint x: 211, startPoint y: 479, endPoint x: 285, endPoint y: 493, distance: 75.3
click at [285, 493] on span "2MDOM3-2LC-OM-2LC-OM-30m-PUU22EEYNSSF" at bounding box center [302, 490] width 187 height 20
click at [226, 474] on mat-row "C Cleerline 2MDOM3-2LC-OM-2LC-OM-30m-PUU22EEYNSSF 403792 Map Unmap Ignore" at bounding box center [784, 490] width 1547 height 33
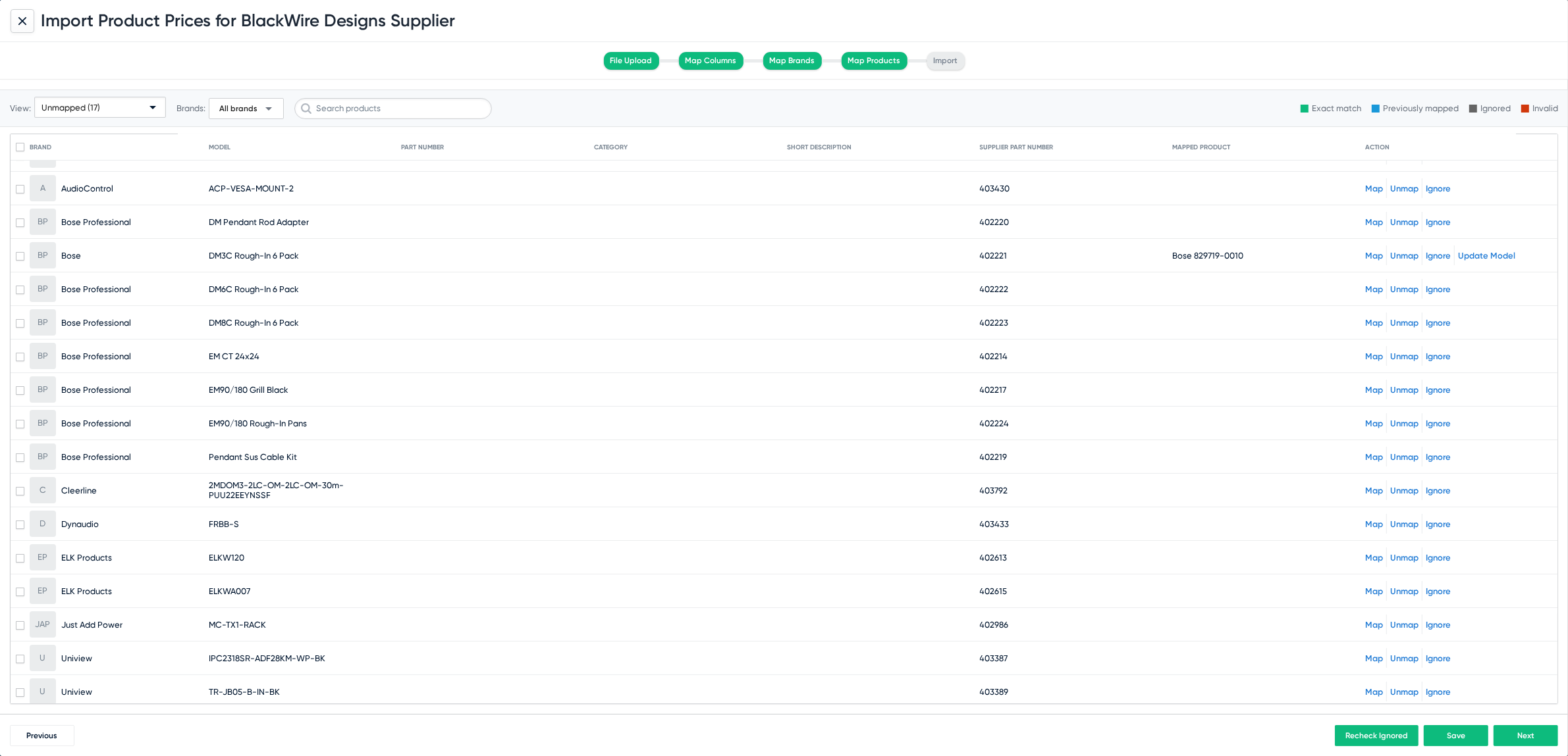
drag, startPoint x: 211, startPoint y: 481, endPoint x: 303, endPoint y: 492, distance: 92.7
click at [303, 492] on span "2MDOM3-2LC-OM-2LC-OM-30m-PUU22EEYNSSF" at bounding box center [302, 490] width 187 height 20
copy span "2MDOM3-2LC-OM-2LC-OM-30m-PUU22EEYNSSF"
drag, startPoint x: 204, startPoint y: 519, endPoint x: 328, endPoint y: 532, distance: 124.7
click at [328, 532] on mat-row "D Dynaudio FRBB-S 403433 Map Unmap Ignore" at bounding box center [784, 524] width 1547 height 33
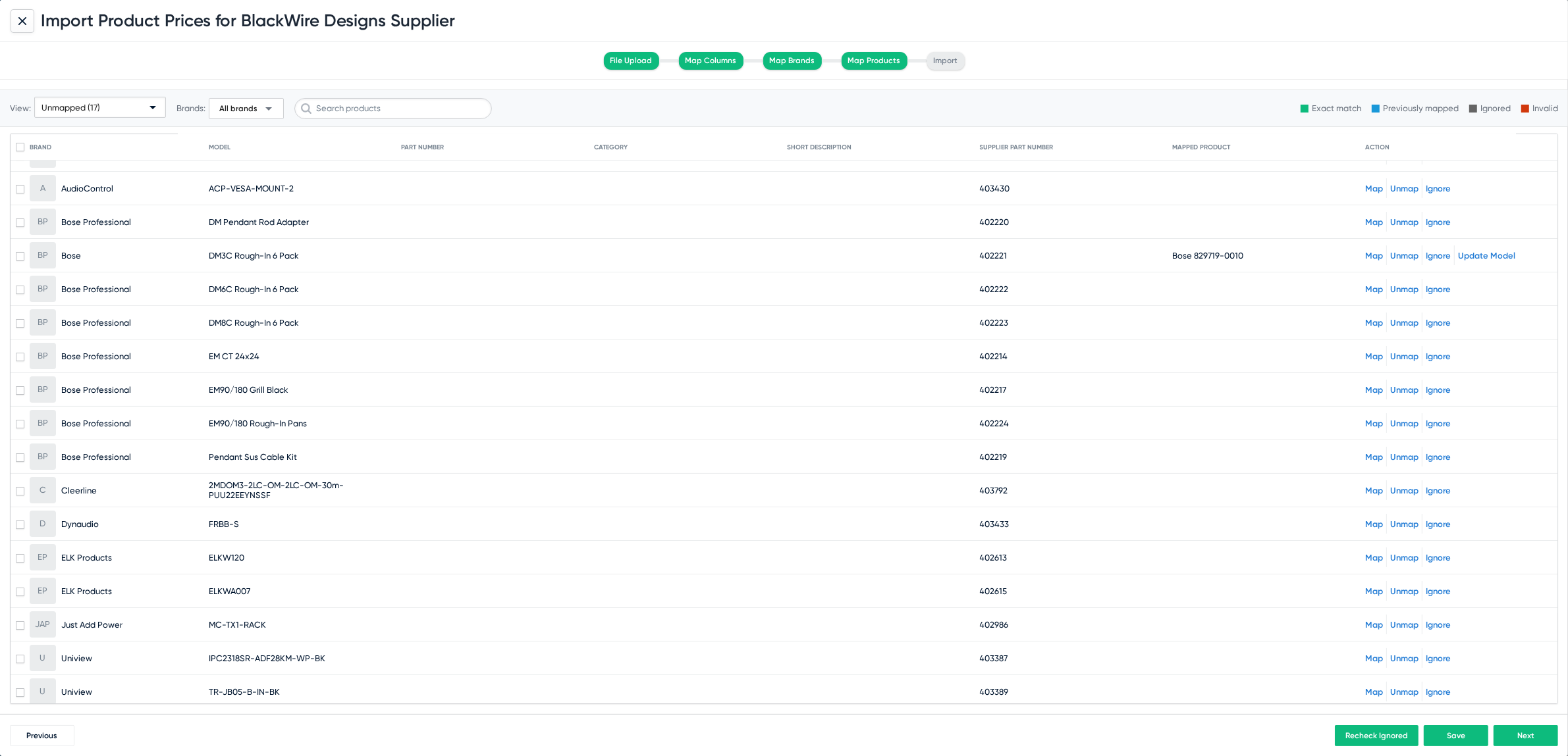
copy mat-row "FRBB-S"
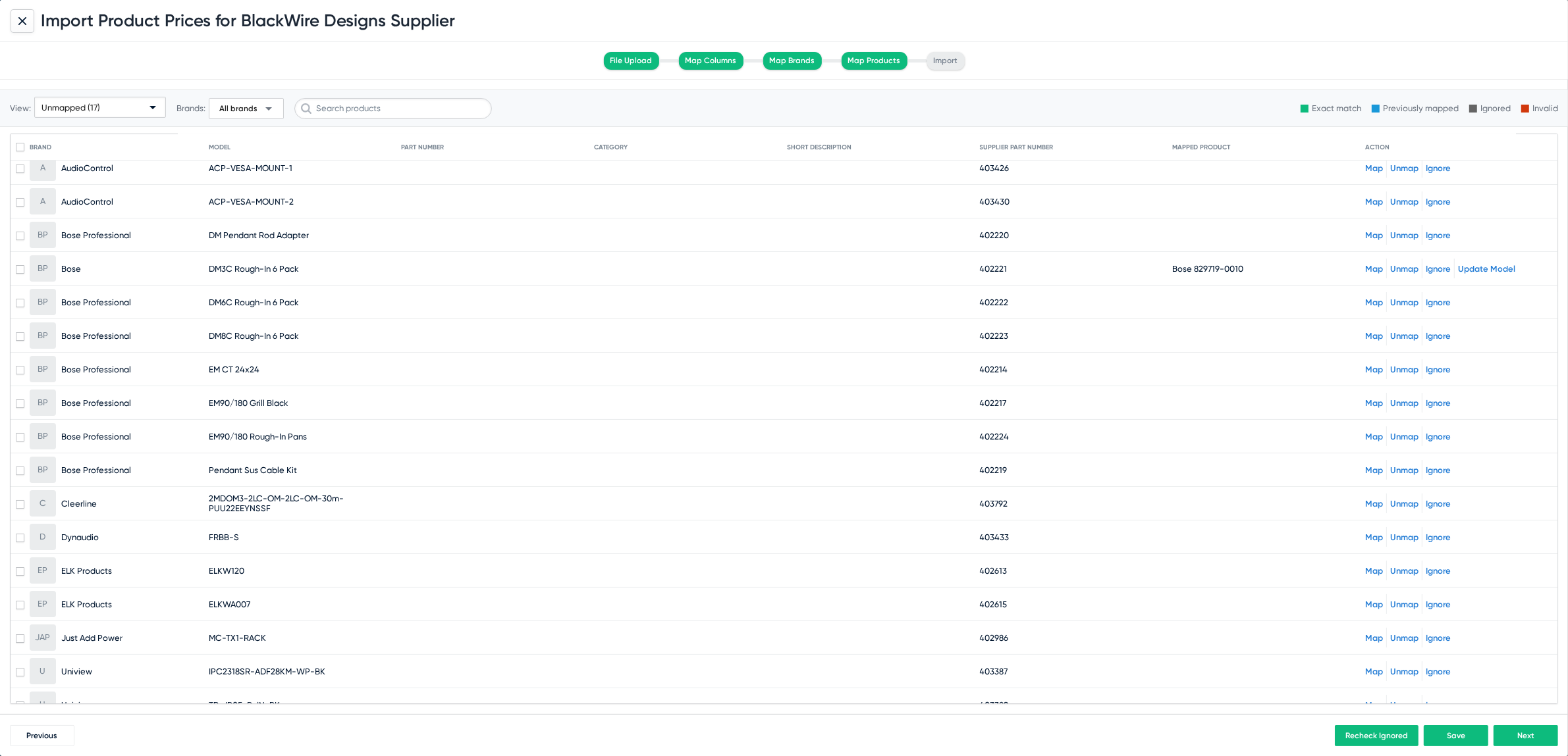
scroll to position [0, 0]
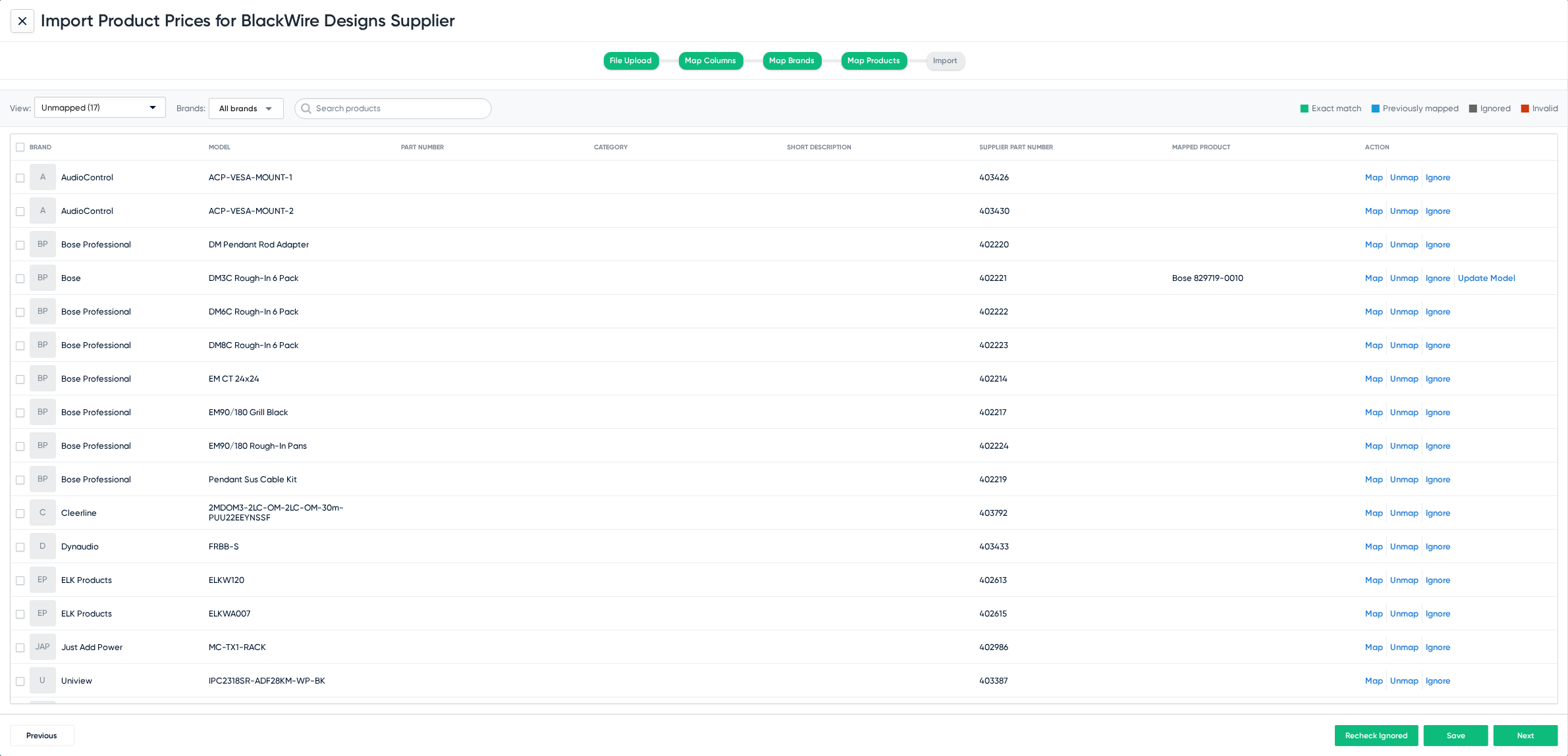
click at [218, 545] on span "FRBB-S" at bounding box center [224, 547] width 30 height 10
click at [20, 17] on icon at bounding box center [22, 21] width 8 height 8
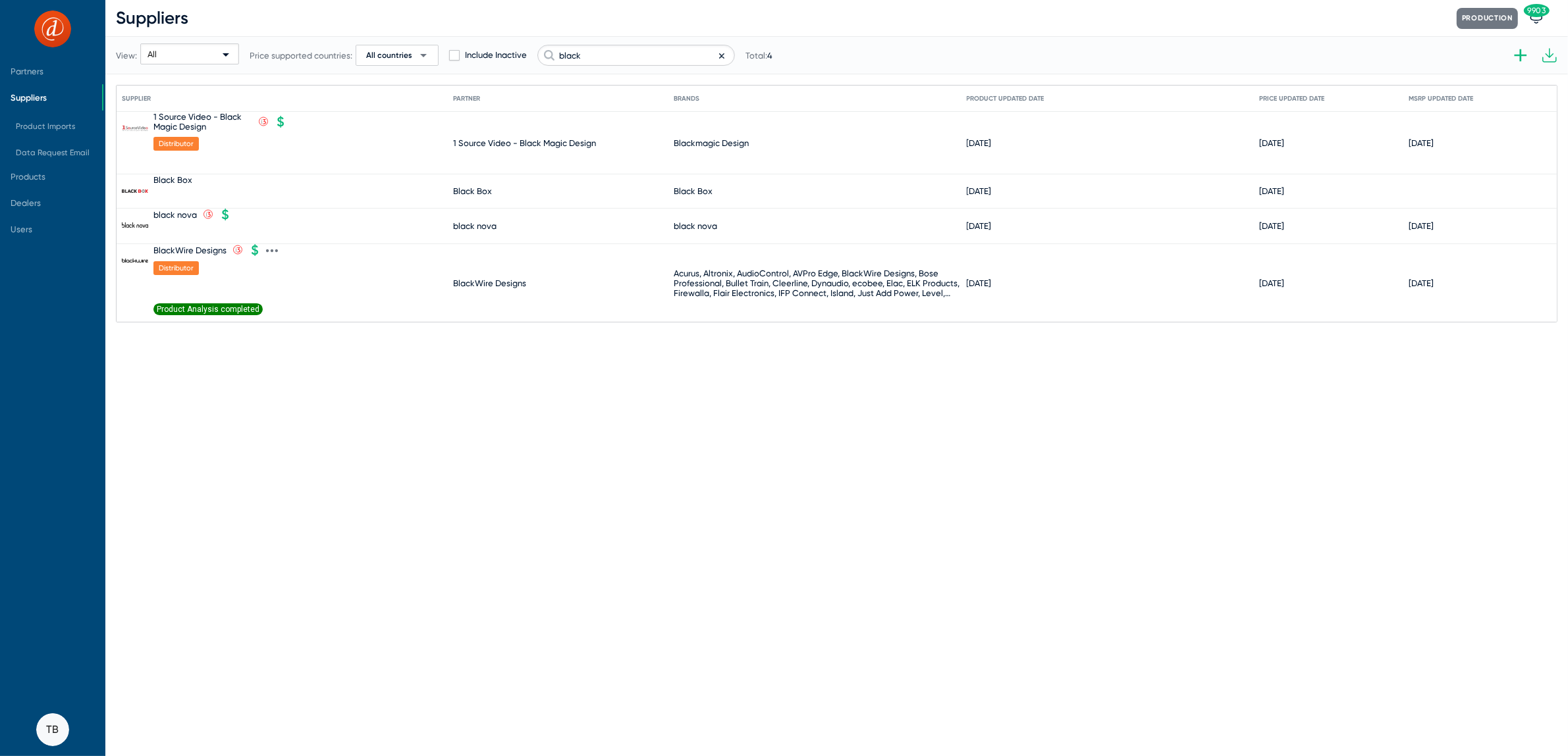
click at [219, 308] on span "Product Analysis completed" at bounding box center [208, 309] width 110 height 11
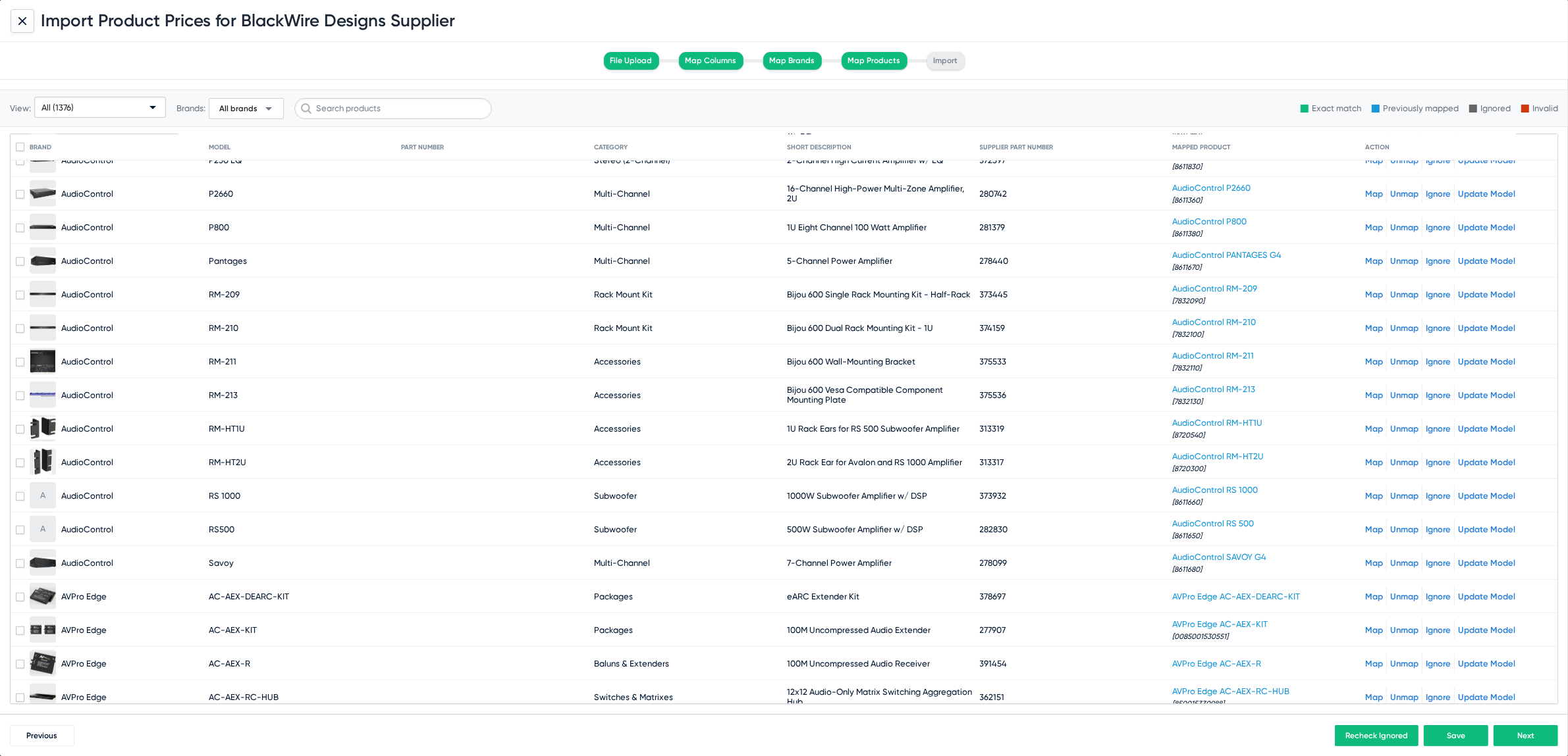
scroll to position [909, 0]
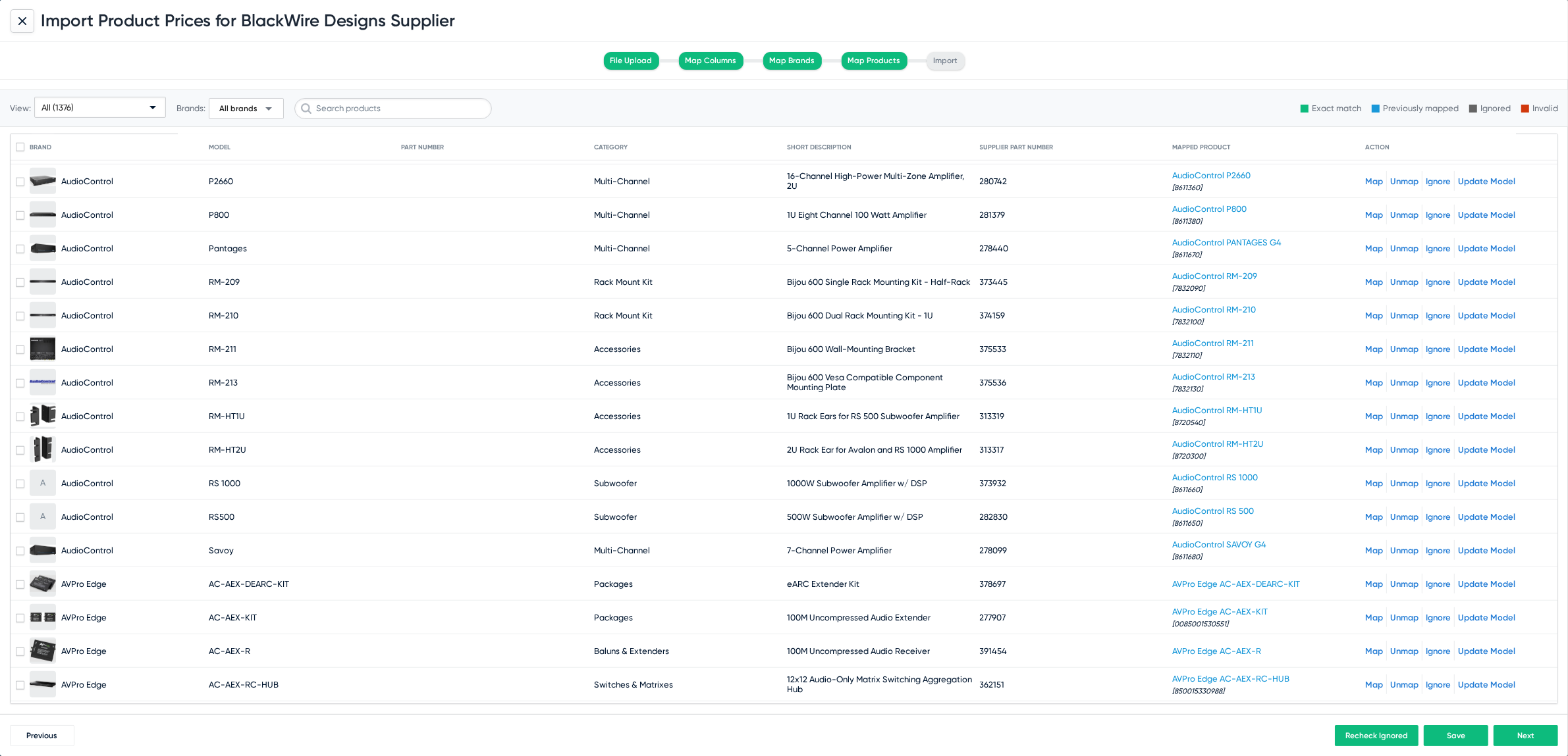
click at [97, 112] on div "All (1376)" at bounding box center [94, 108] width 106 height 21
click at [75, 210] on span "Unmapped (17)" at bounding box center [100, 209] width 126 height 26
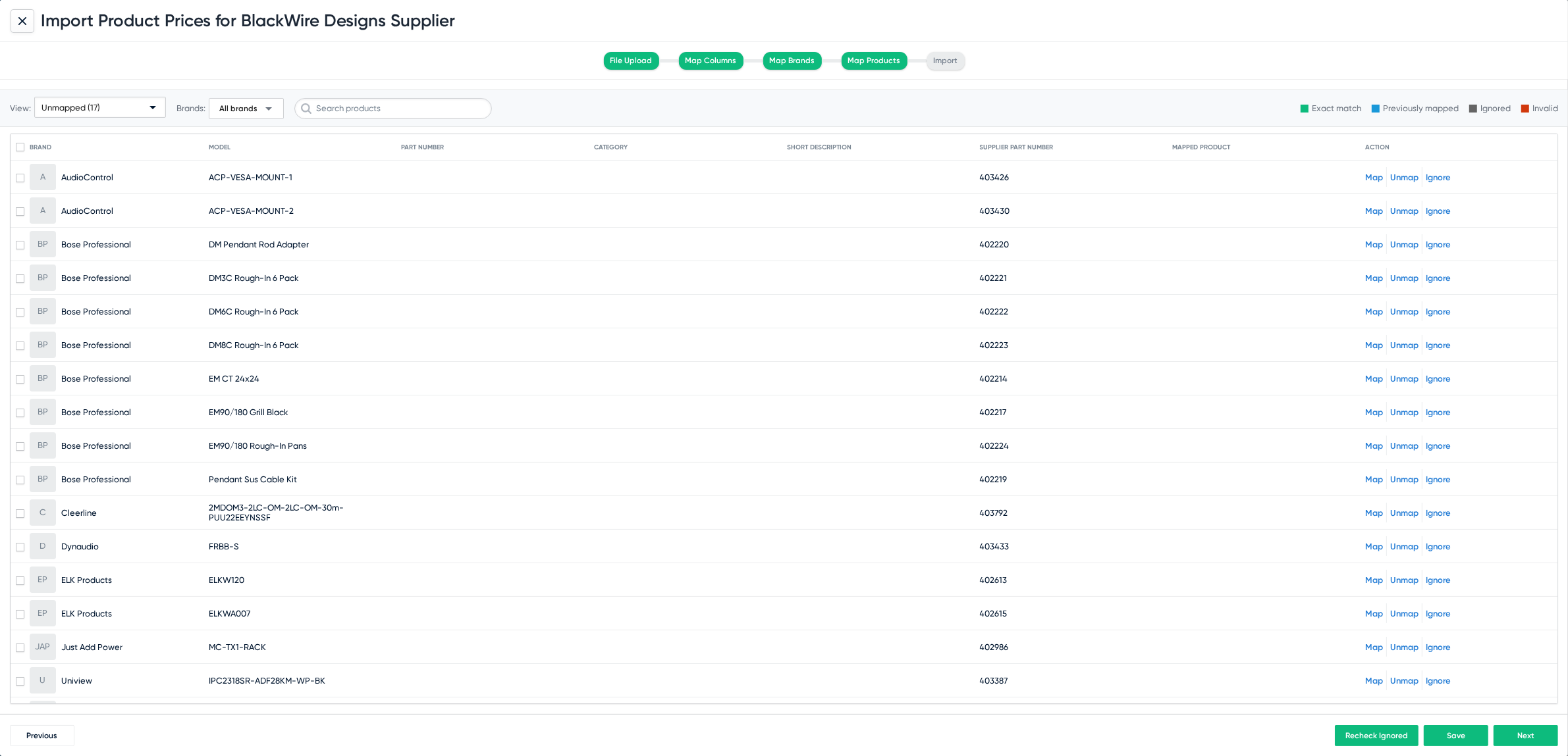
scroll to position [23, 0]
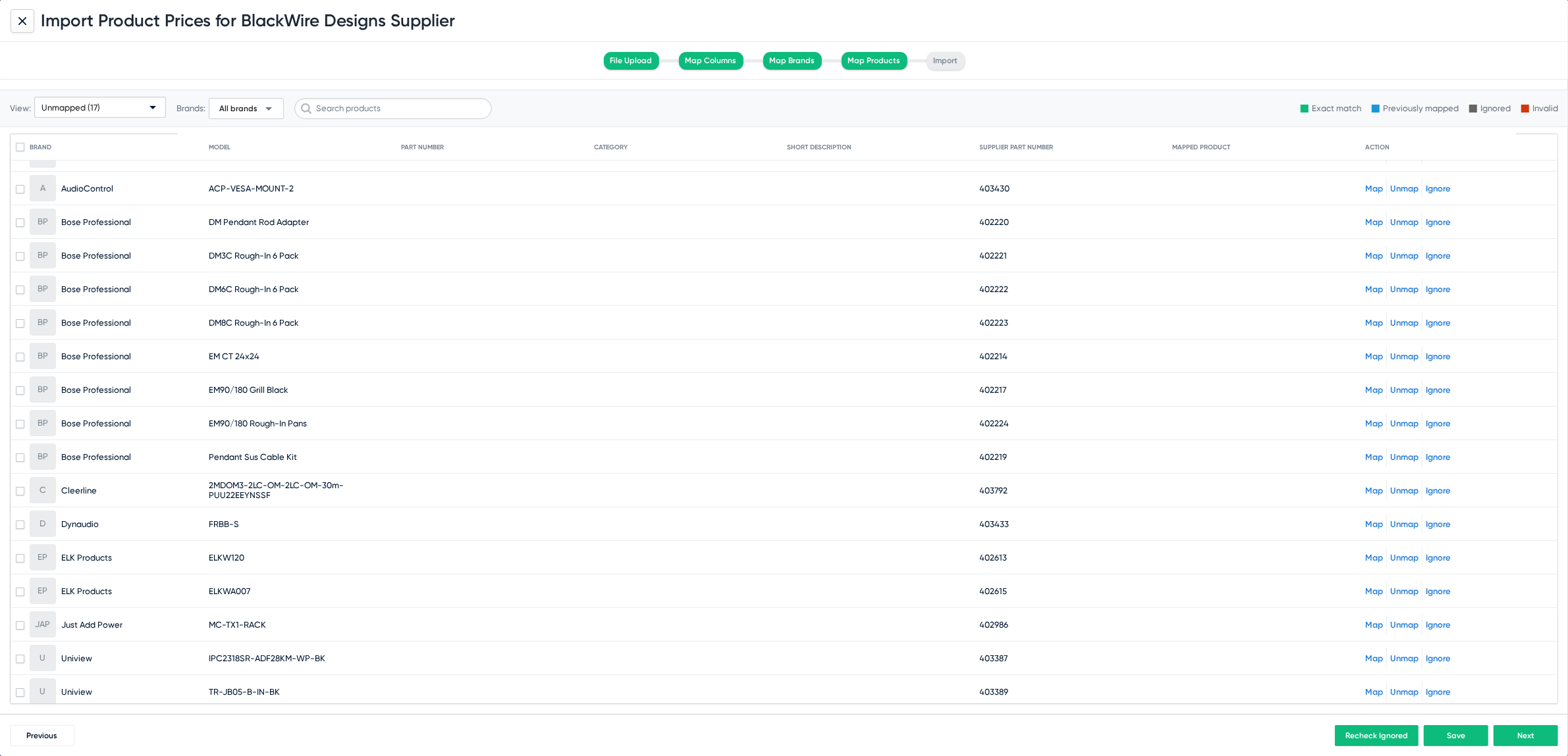
click at [42, 13] on h1 "Import Product Prices for BlackWire Designs Supplier" at bounding box center [248, 20] width 414 height 20
click at [19, 24] on icon at bounding box center [22, 20] width 7 height 7
